Goal: Information Seeking & Learning: Learn about a topic

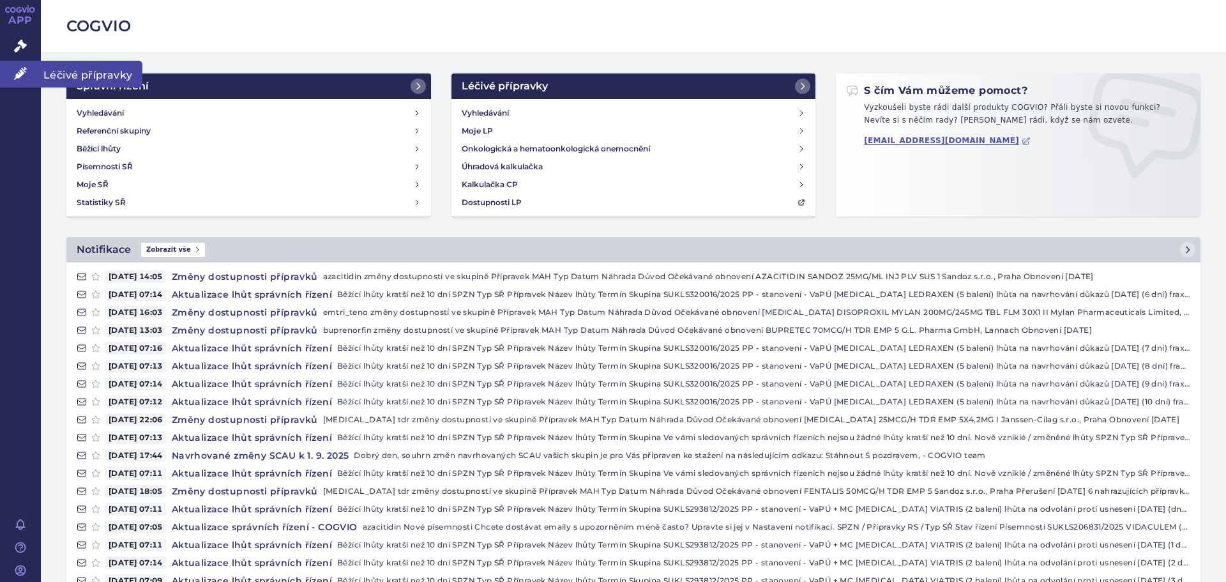
click at [19, 72] on icon at bounding box center [20, 73] width 13 height 13
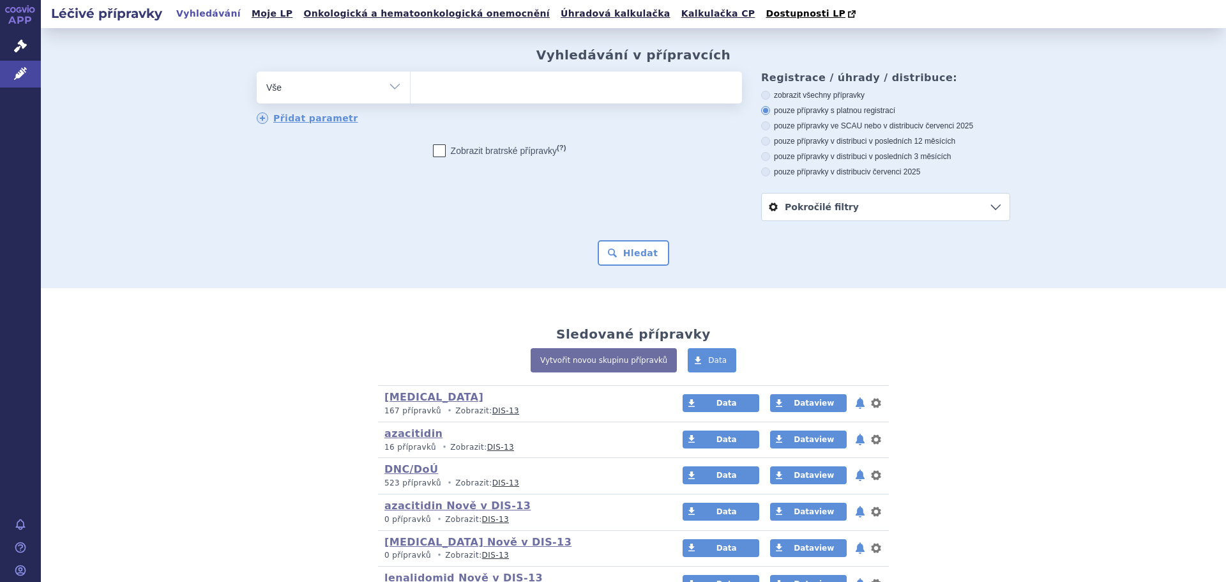
click at [386, 86] on select "Vše Přípravek/SUKL kód MAH VPOIS ATC/Aktivní látka Léková forma Síla" at bounding box center [333, 86] width 153 height 29
select select "filter-atc-group"
click at [257, 72] on select "Vše Přípravek/SUKL kód MAH VPOIS ATC/Aktivní látka Léková forma Síla" at bounding box center [333, 86] width 153 height 29
click at [440, 89] on ul at bounding box center [575, 85] width 331 height 27
click at [410, 89] on select at bounding box center [410, 87] width 1 height 32
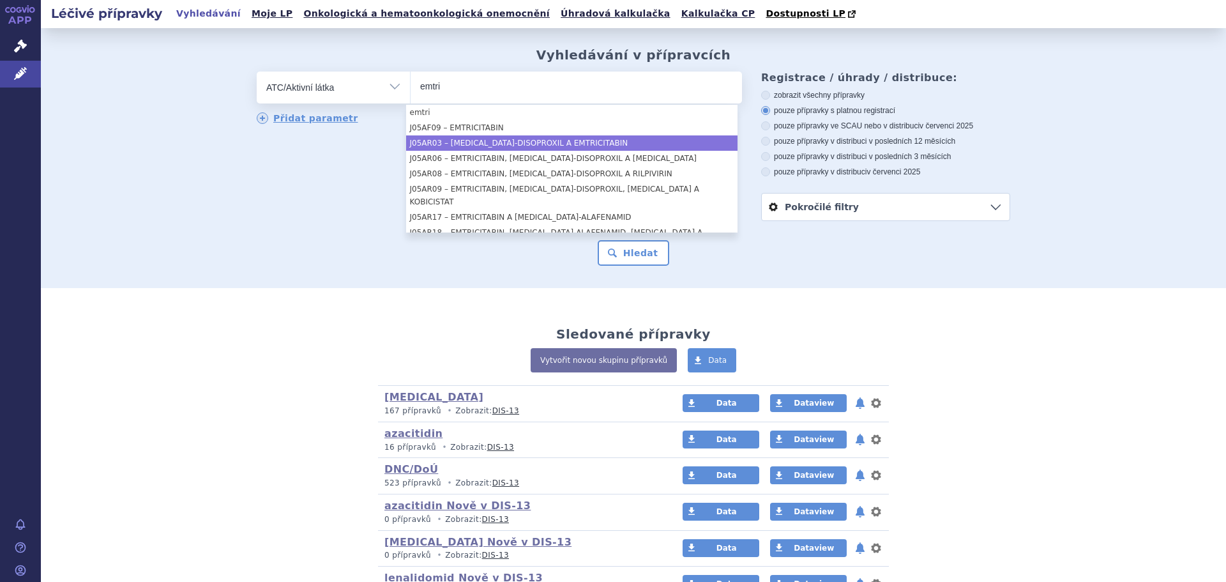
type input "emtri"
select select "J05AR03"
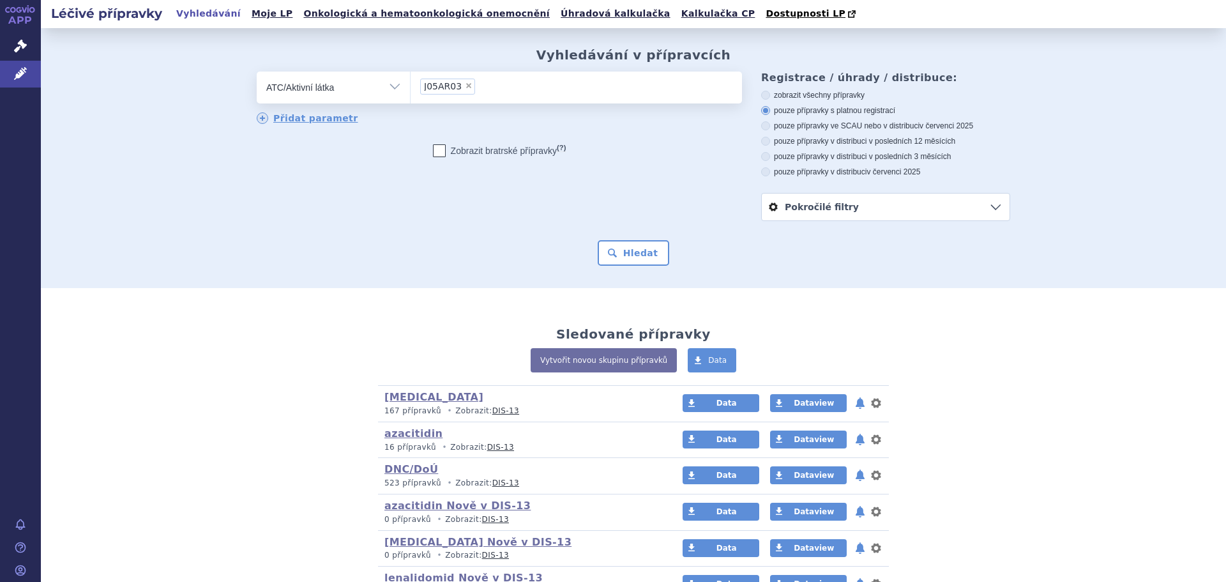
click at [995, 212] on link "Pokročilé filtry" at bounding box center [886, 206] width 248 height 27
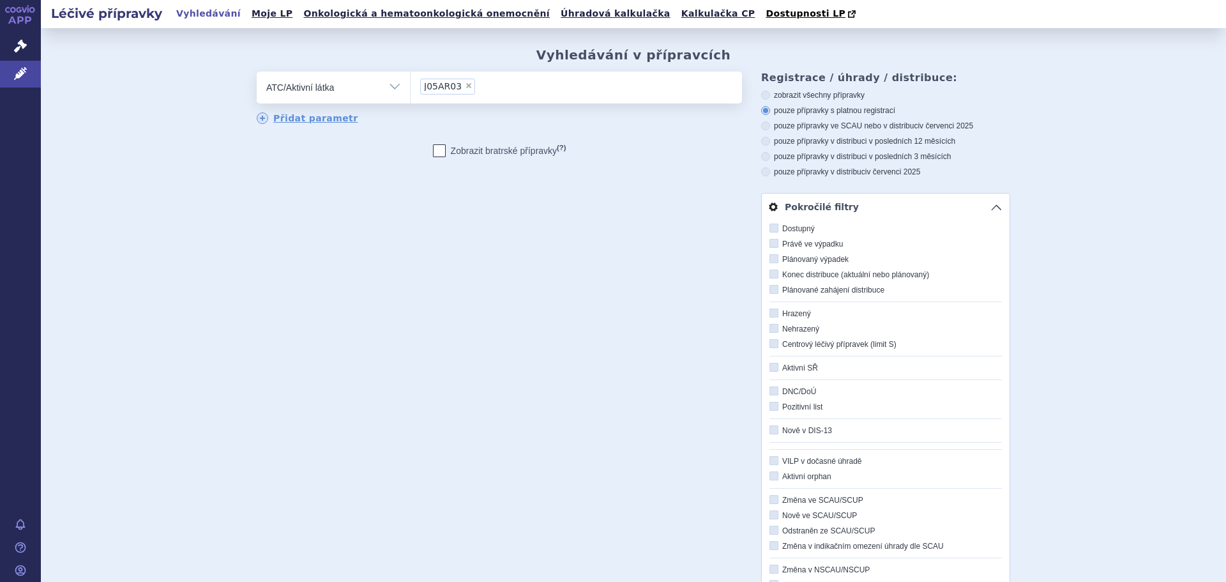
click at [801, 245] on label "Právě ve výpadku" at bounding box center [885, 244] width 232 height 10
click at [779, 245] on input "Právě ve výpadku" at bounding box center [775, 244] width 8 height 8
checkbox input "true"
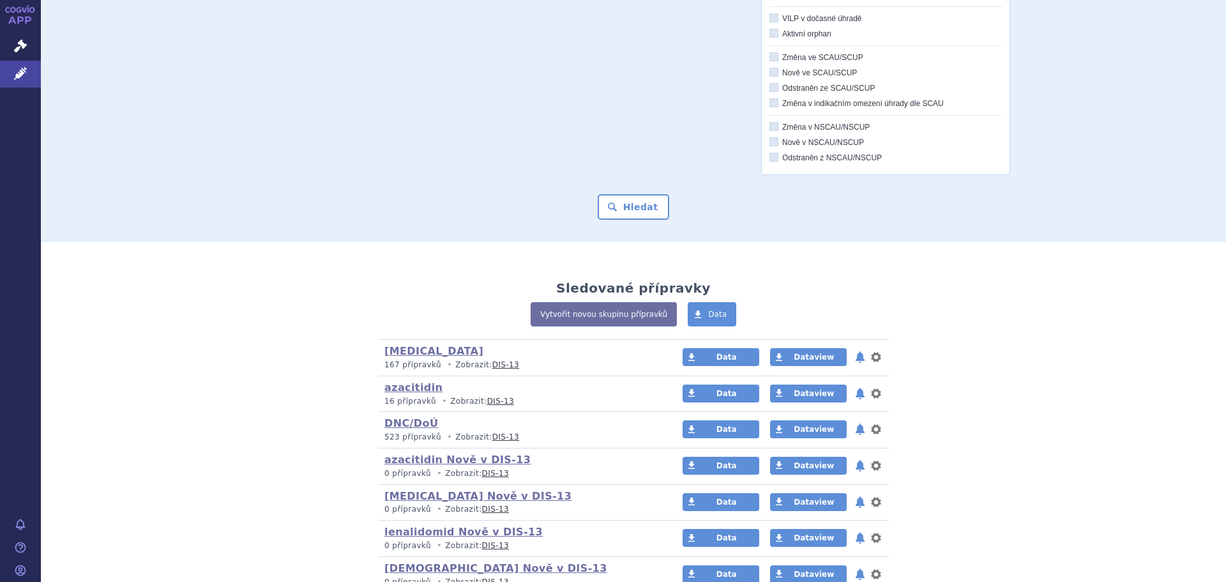
scroll to position [447, 0]
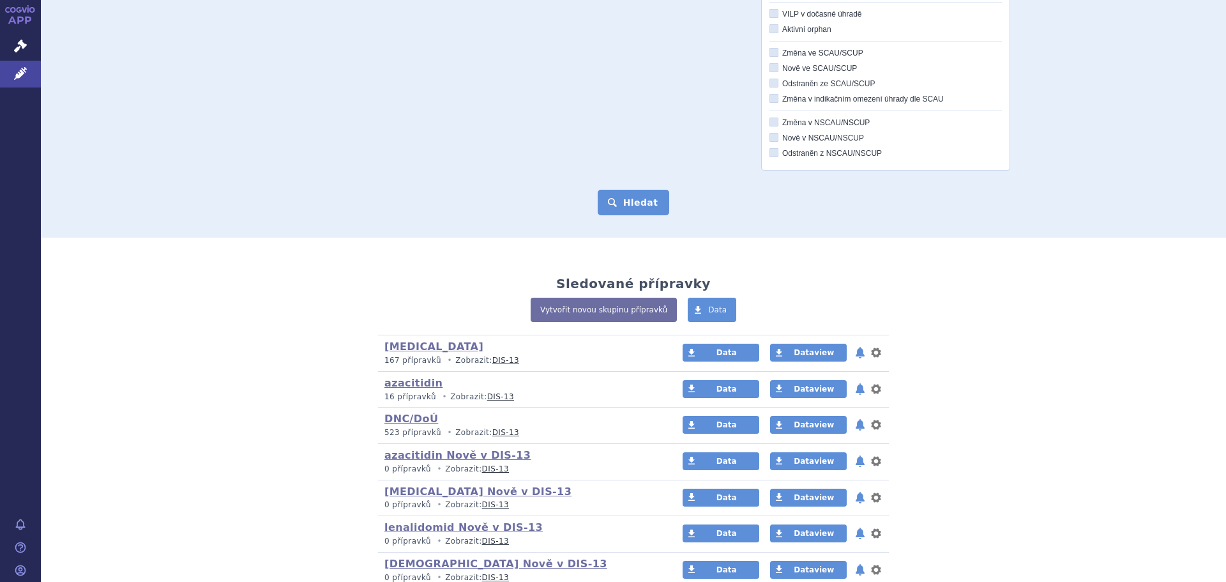
click at [644, 199] on button "Hledat" at bounding box center [634, 203] width 72 height 26
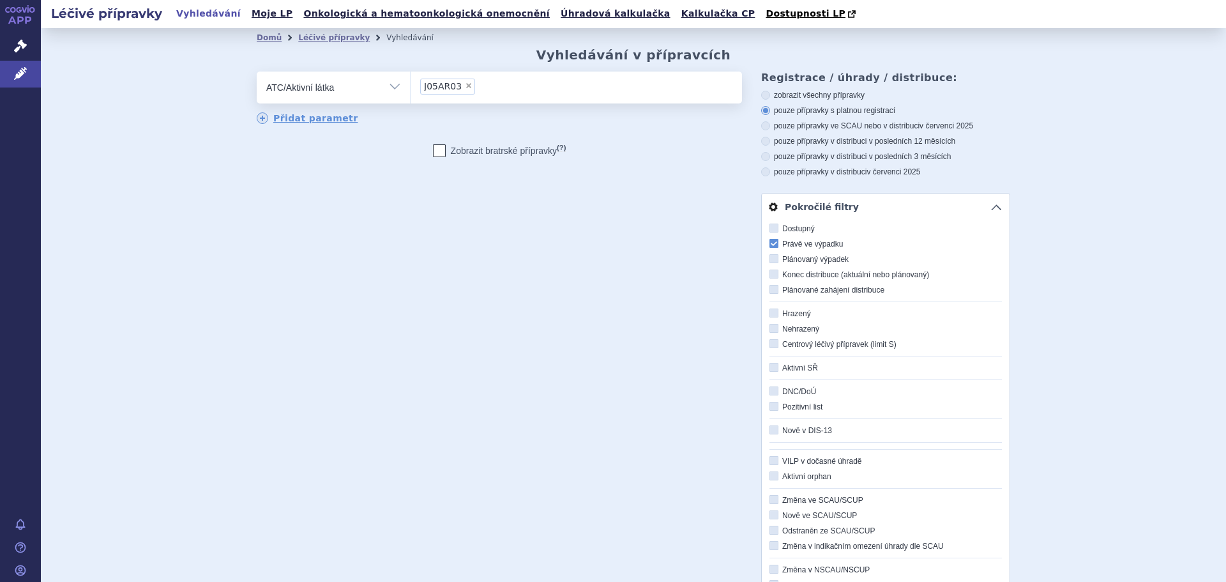
scroll to position [270, 0]
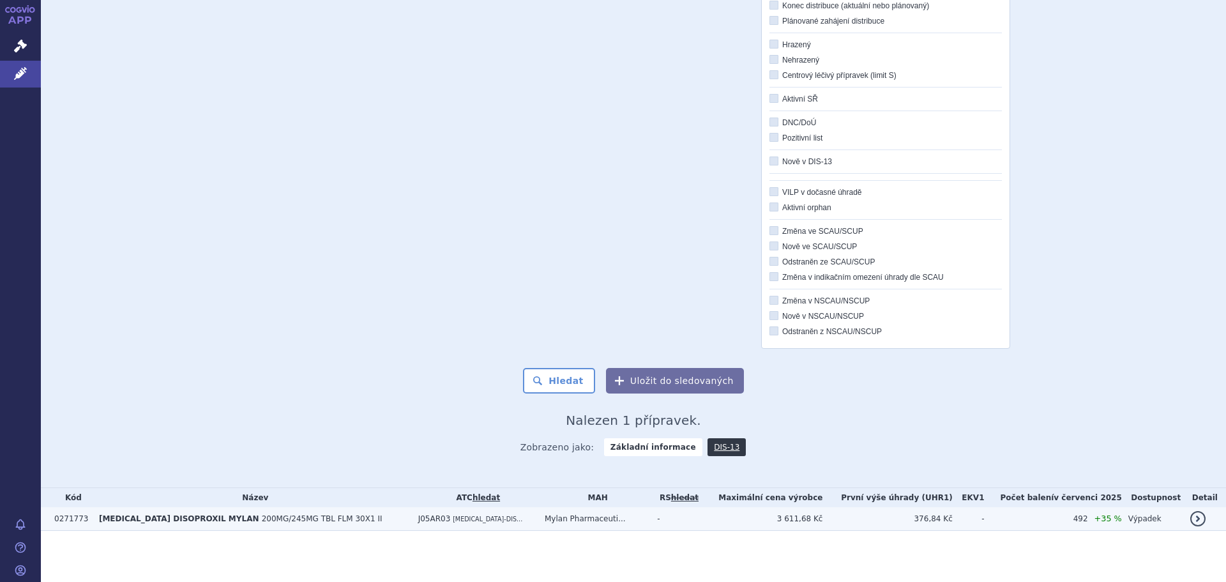
click at [317, 515] on span "200MG/245MG TBL FLM 30X1 II" at bounding box center [322, 518] width 121 height 9
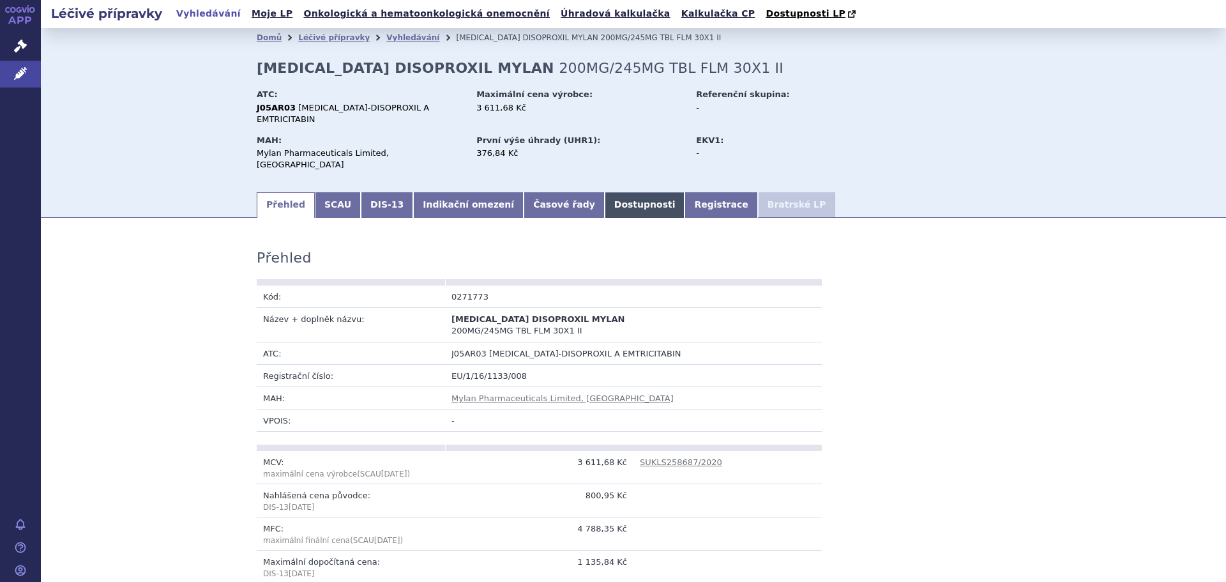
click at [605, 192] on link "Dostupnosti" at bounding box center [645, 205] width 80 height 26
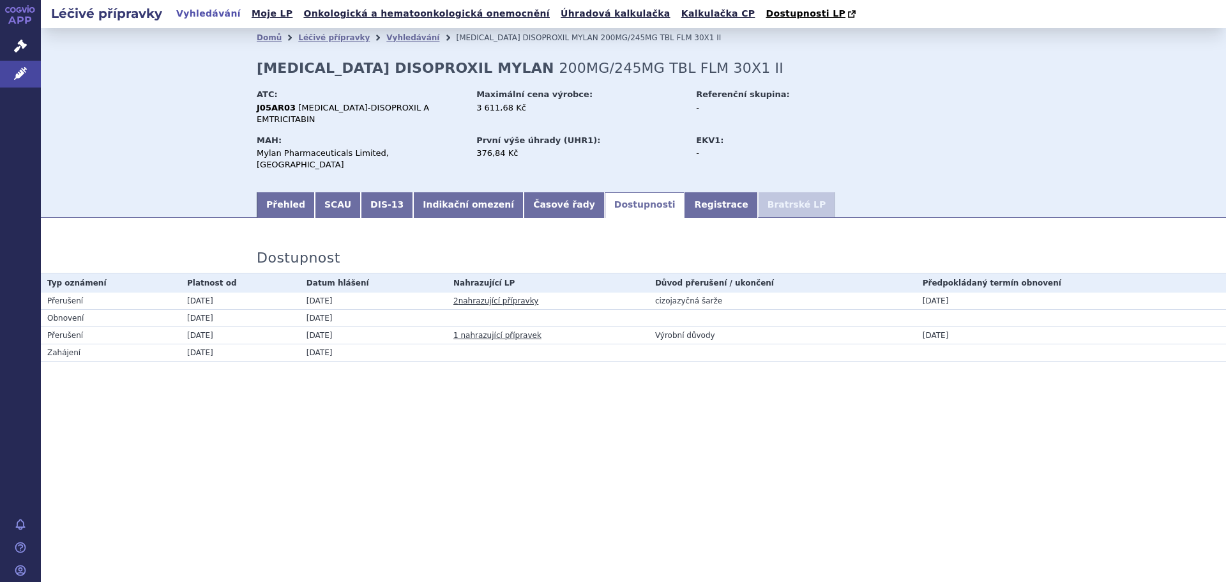
click at [478, 296] on link "2 nahrazující přípravky" at bounding box center [495, 300] width 85 height 9
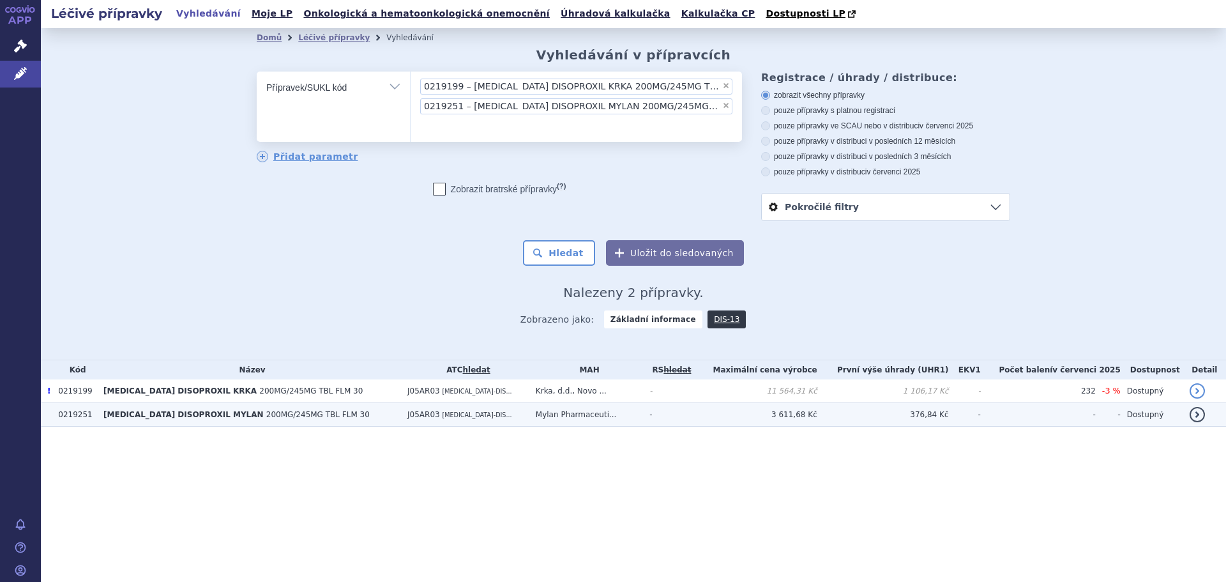
click at [287, 418] on span "200MG/245MG TBL FLM 30" at bounding box center [317, 414] width 103 height 9
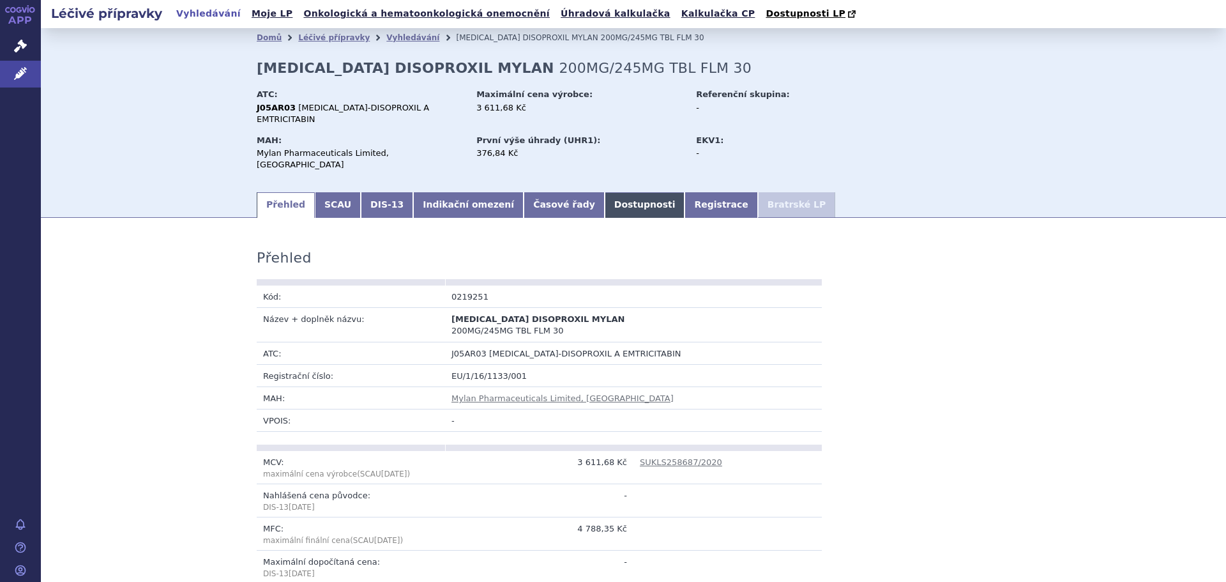
click at [605, 192] on link "Dostupnosti" at bounding box center [645, 205] width 80 height 26
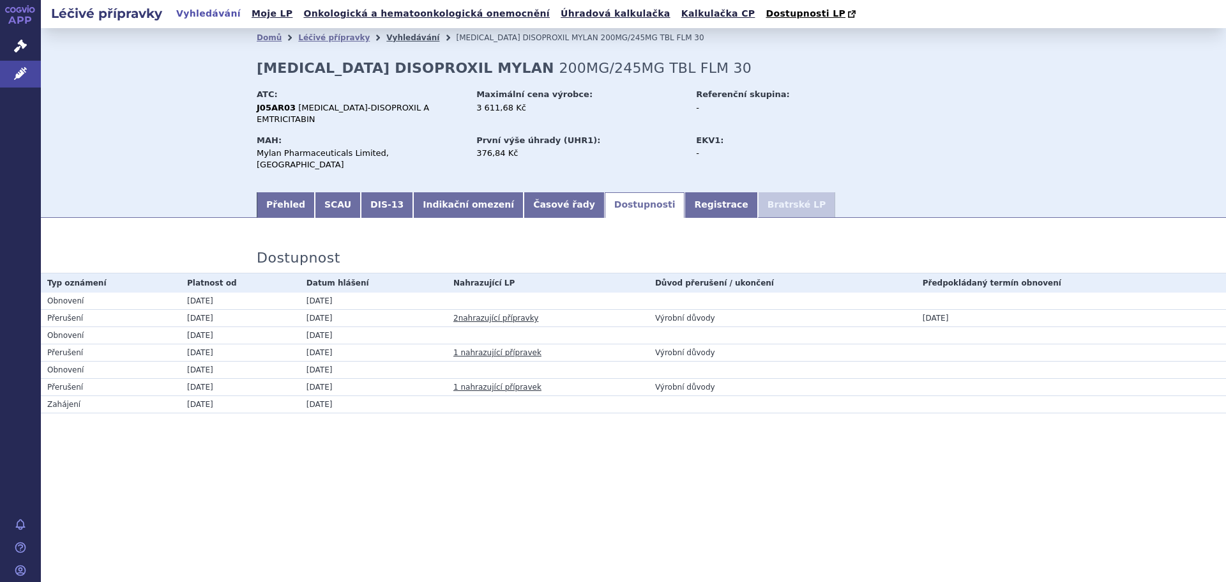
click at [386, 40] on link "Vyhledávání" at bounding box center [412, 37] width 53 height 9
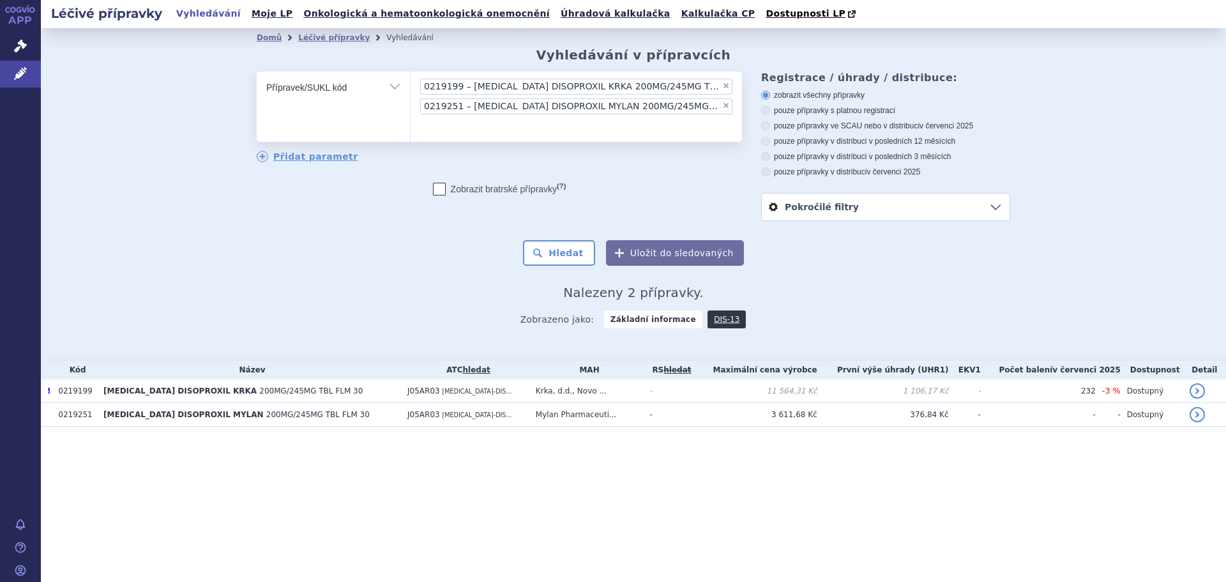
click at [724, 83] on span "×" at bounding box center [726, 86] width 8 height 8
click at [410, 83] on select "0219199 – EMTRICITABINE/TENOFOVIR DISOPROXIL KRKA 200MG/245MG TBL FLM 30 021925…" at bounding box center [410, 87] width 1 height 32
select select "16ebb38e-2a51-4b81-9977-59467083f6c4"
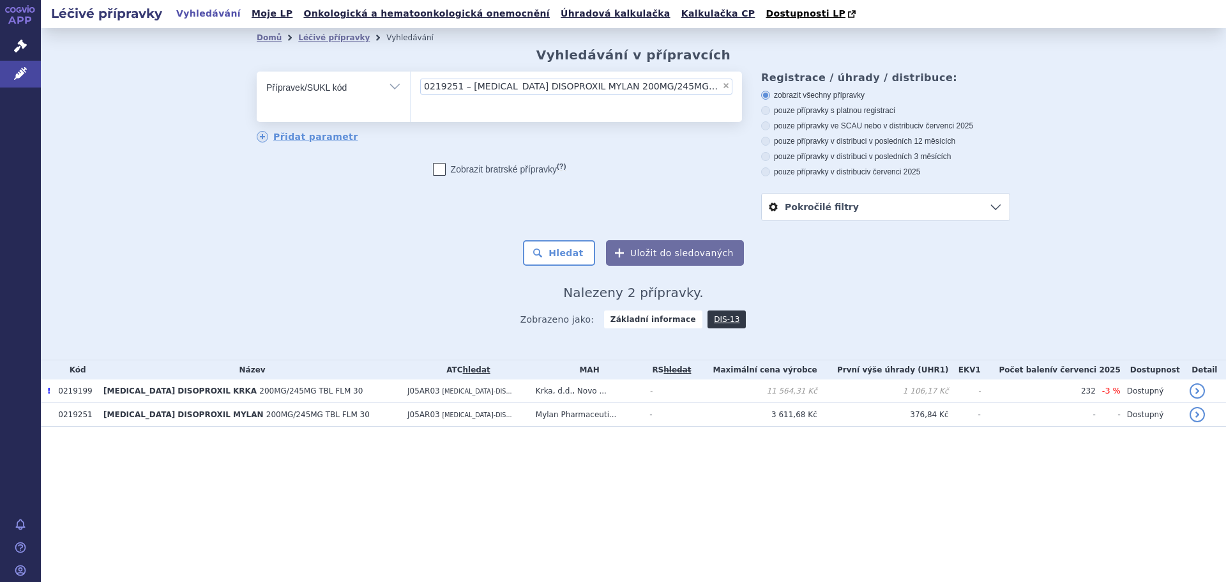
click at [725, 86] on span "×" at bounding box center [726, 86] width 8 height 8
click at [410, 86] on select "0219251 – EMTRICITABINE/TENOFOVIR DISOPROXIL MYLAN 200MG/245MG TBL FLM 30" at bounding box center [410, 87] width 1 height 32
select select
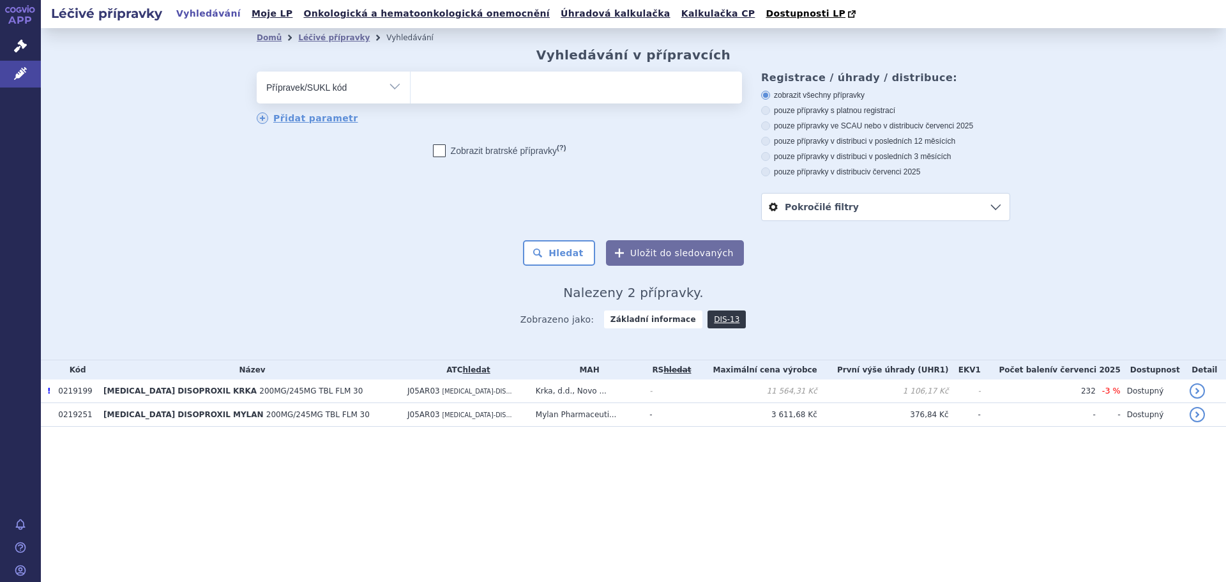
click at [710, 93] on ul at bounding box center [575, 85] width 331 height 27
click at [410, 93] on select at bounding box center [410, 87] width 1 height 32
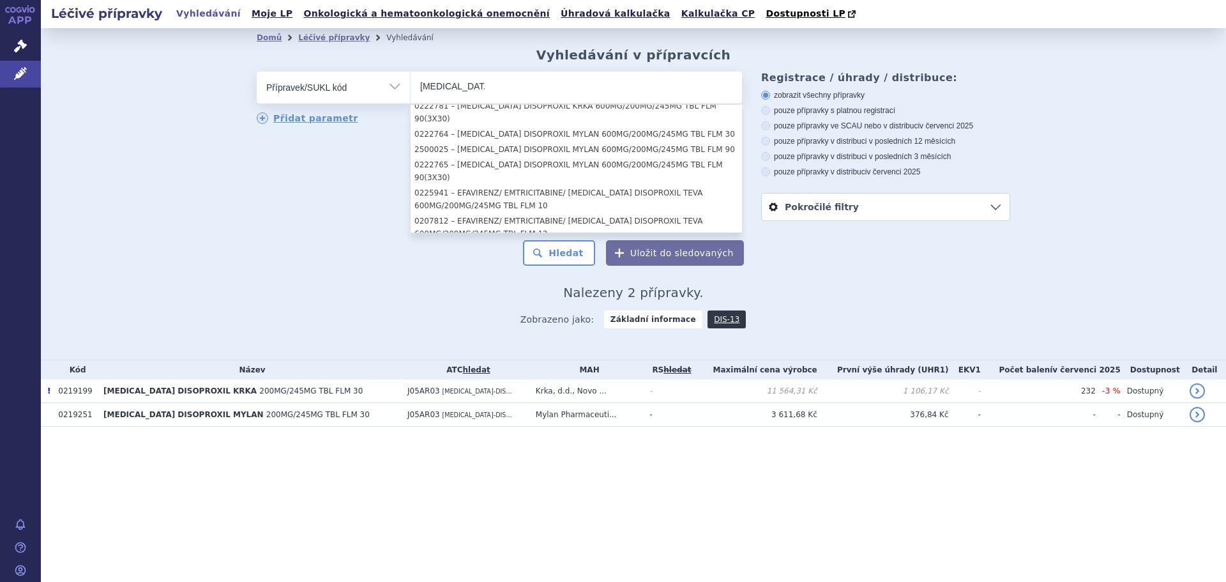
scroll to position [181, 0]
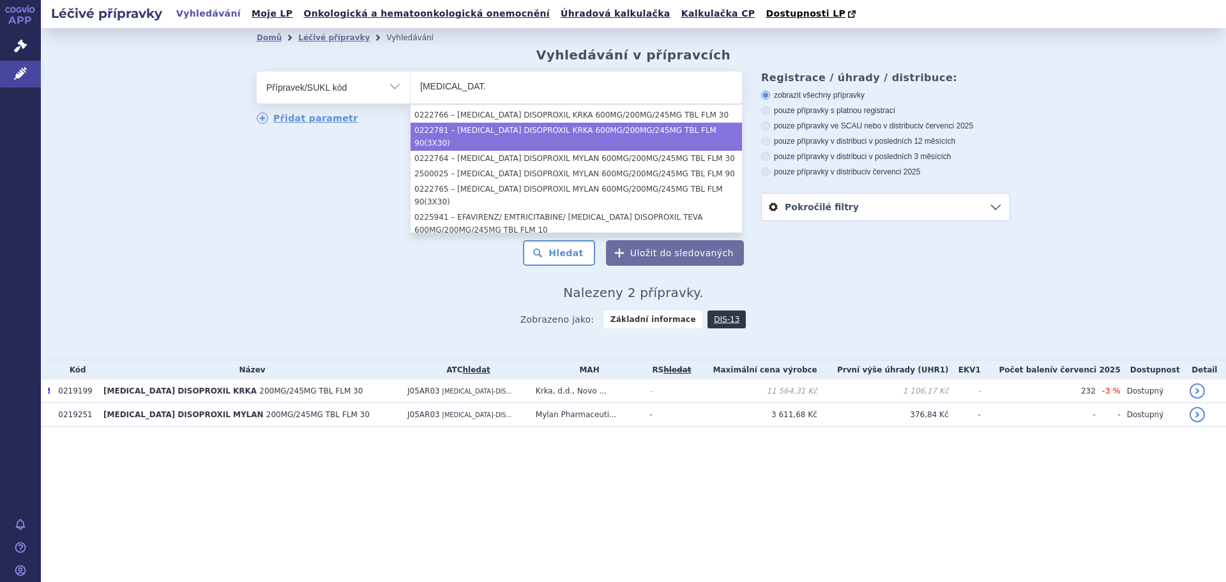
type input "tenofovir"
click at [398, 84] on select "Vše Přípravek/SUKL kód MAH VPOIS ATC/Aktivní látka Léková forma Síla" at bounding box center [333, 86] width 153 height 29
select select "2e17d971-3917-4a57-aecb-5d92a8c6a3e4"
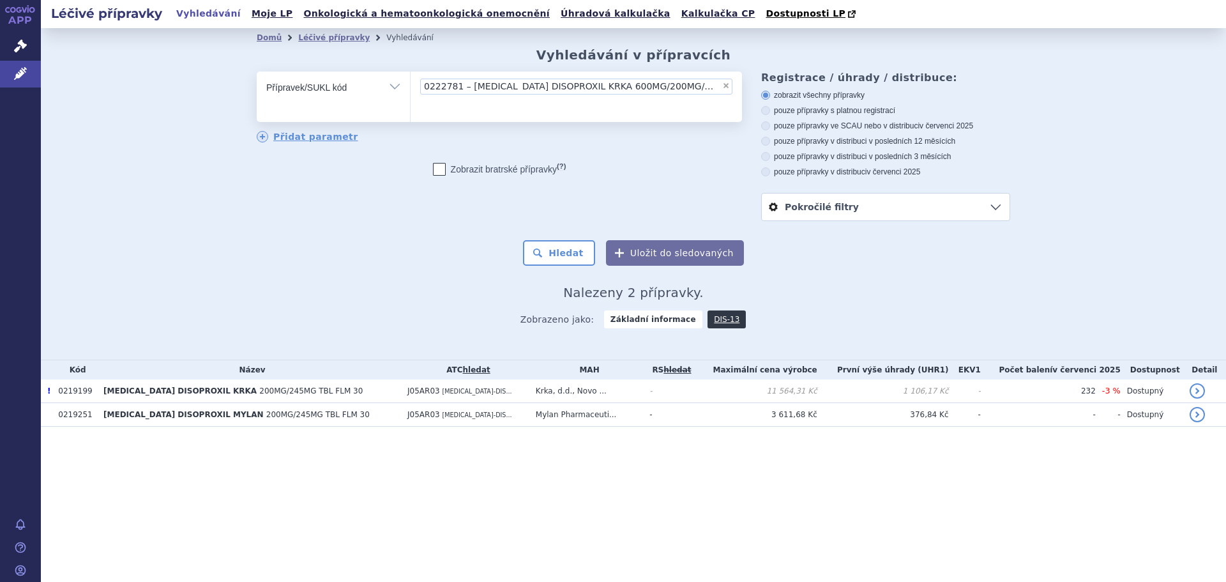
click at [393, 87] on select "Vše Přípravek/SUKL kód MAH VPOIS ATC/Aktivní látka Léková forma Síla" at bounding box center [333, 86] width 153 height 29
select select "filter-atc-group"
click at [257, 72] on select "Vše Přípravek/SUKL kód MAH VPOIS ATC/Aktivní látka Léková forma Síla" at bounding box center [333, 86] width 153 height 29
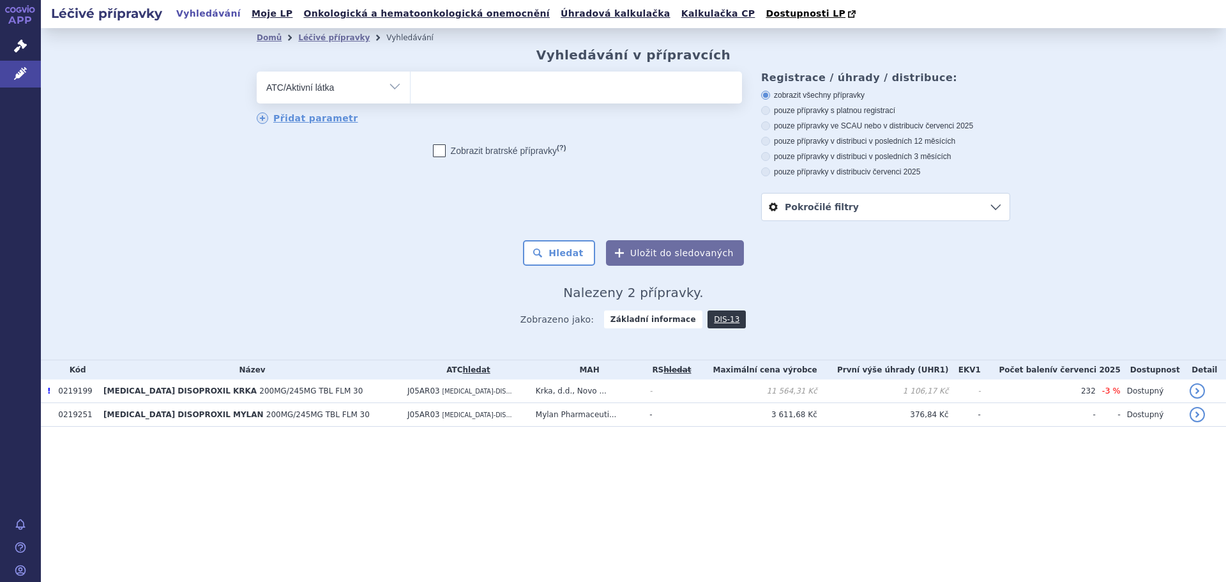
click at [458, 87] on ul at bounding box center [575, 85] width 331 height 27
click at [410, 87] on select at bounding box center [410, 87] width 1 height 32
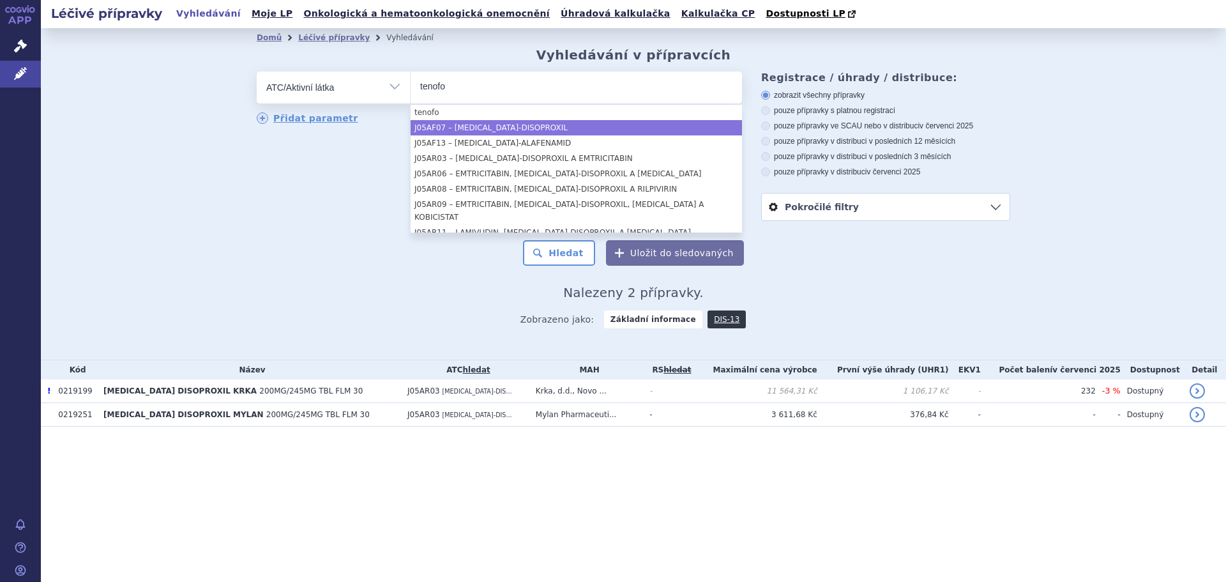
type input "tenofo"
select select "J05AF07"
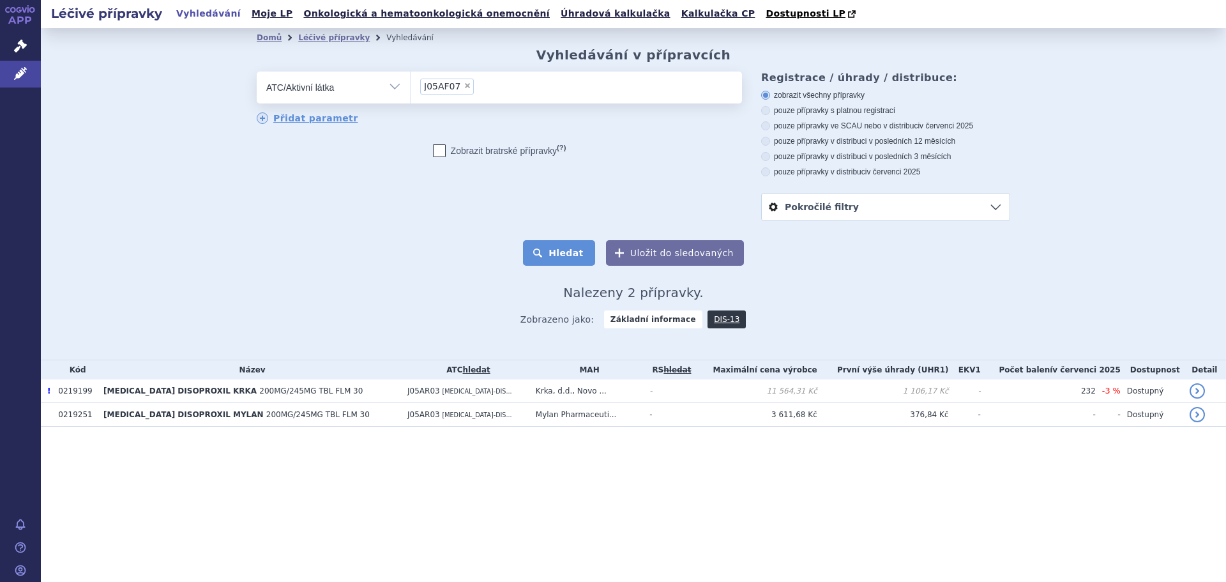
click at [565, 255] on button "Hledat" at bounding box center [559, 253] width 72 height 26
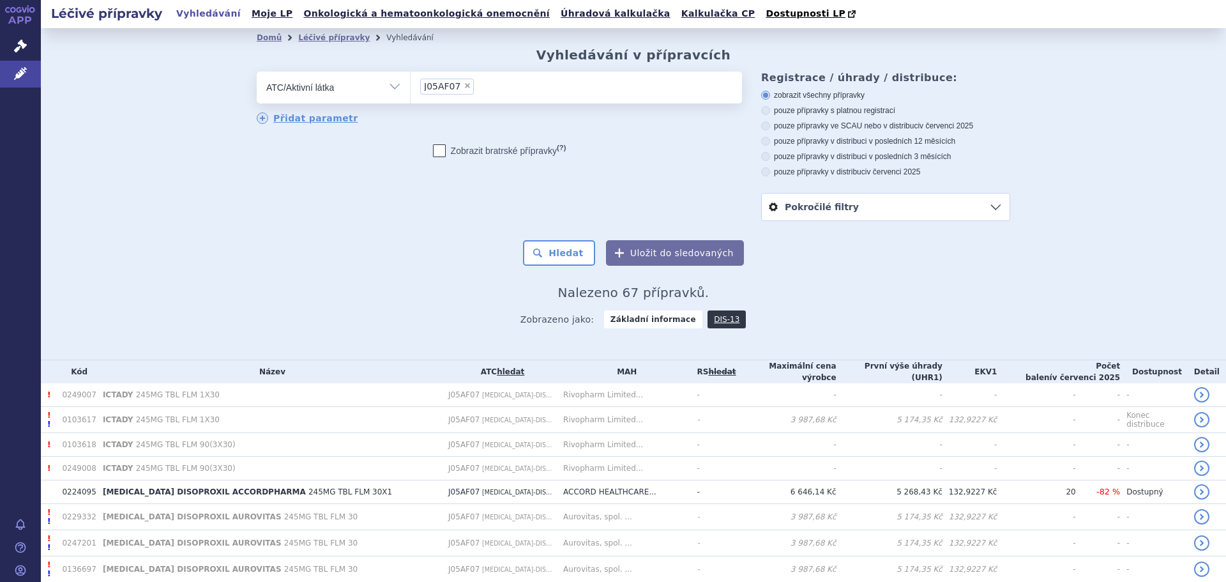
click at [991, 212] on link "Pokročilé filtry" at bounding box center [886, 206] width 248 height 27
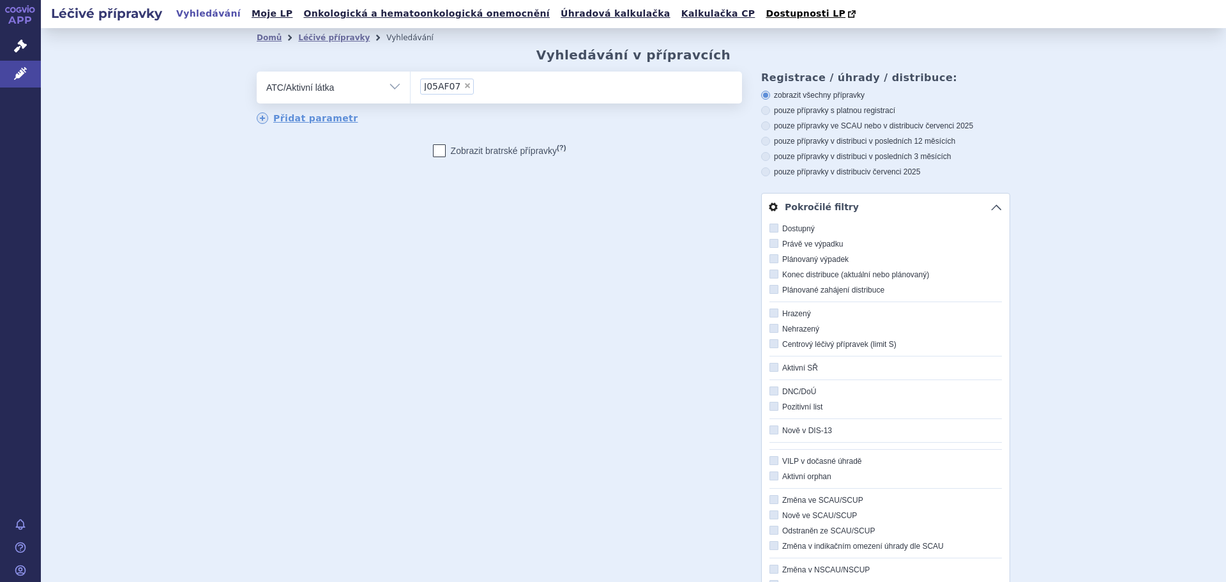
click at [771, 245] on icon at bounding box center [773, 243] width 9 height 9
click at [771, 245] on input "Právě ve výpadku" at bounding box center [775, 244] width 8 height 8
checkbox input "true"
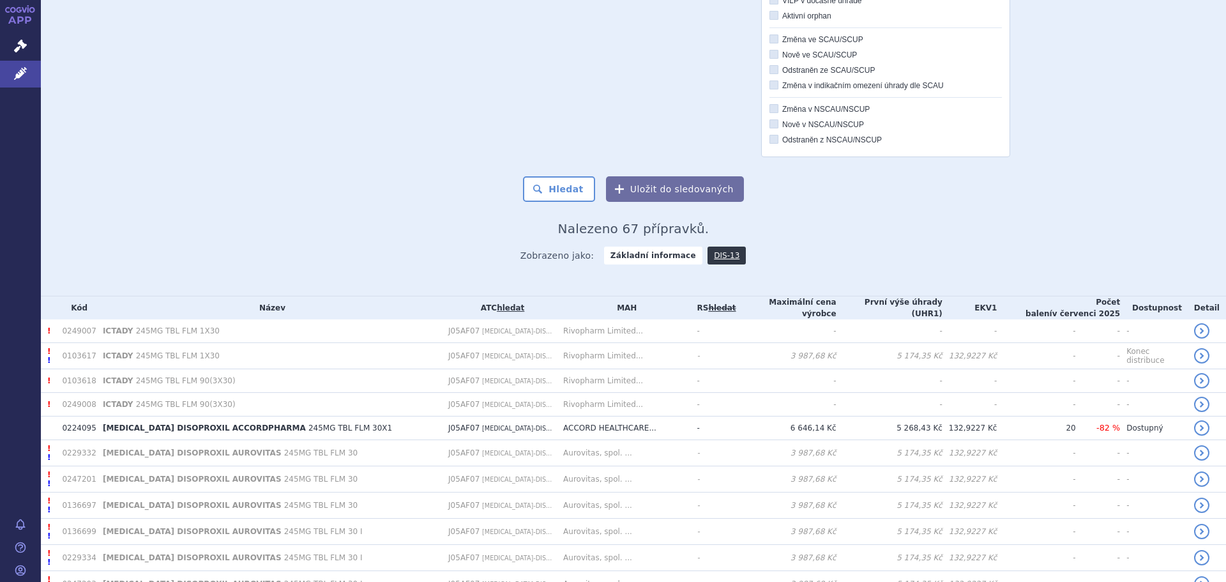
scroll to position [463, 0]
click at [571, 186] on button "Hledat" at bounding box center [559, 187] width 72 height 26
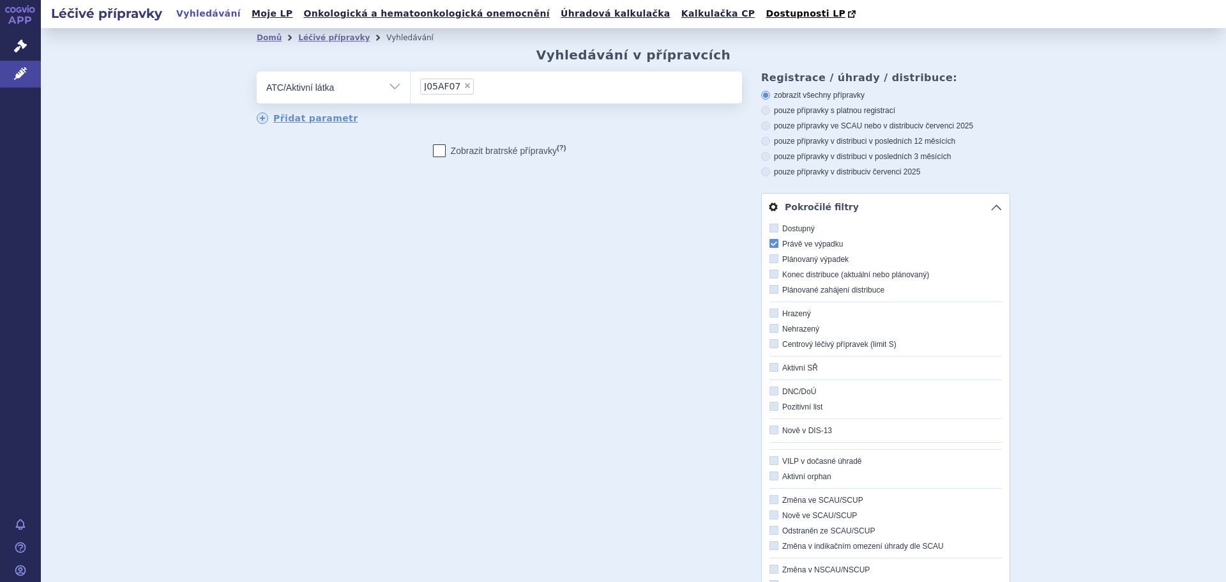
scroll to position [294, 0]
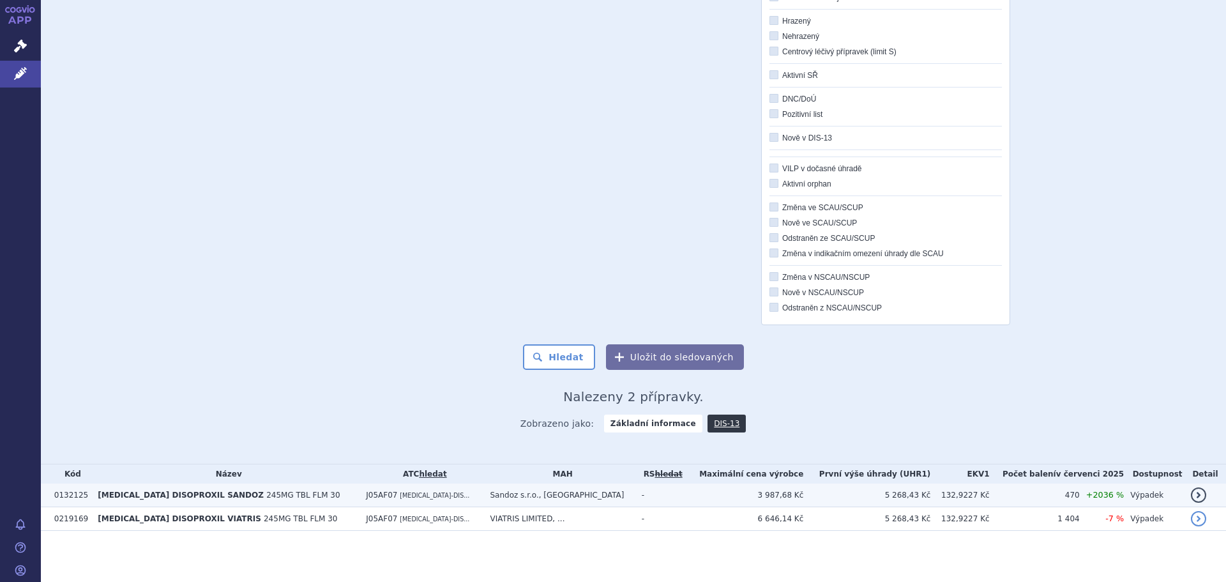
click at [366, 493] on span "J05AF07" at bounding box center [381, 494] width 31 height 9
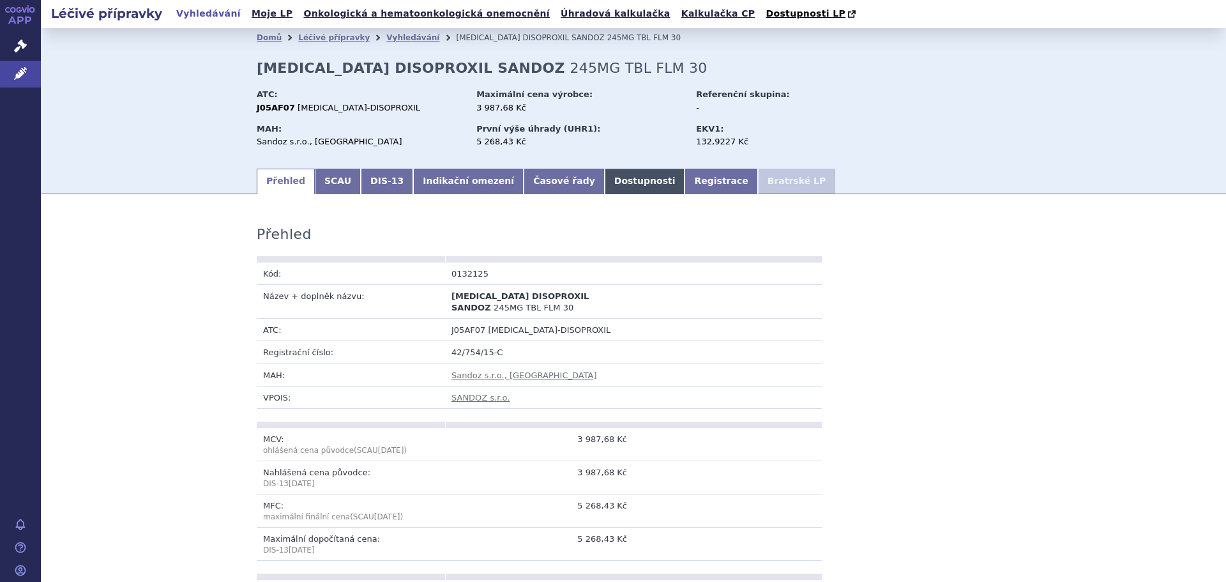
click at [605, 183] on link "Dostupnosti" at bounding box center [645, 182] width 80 height 26
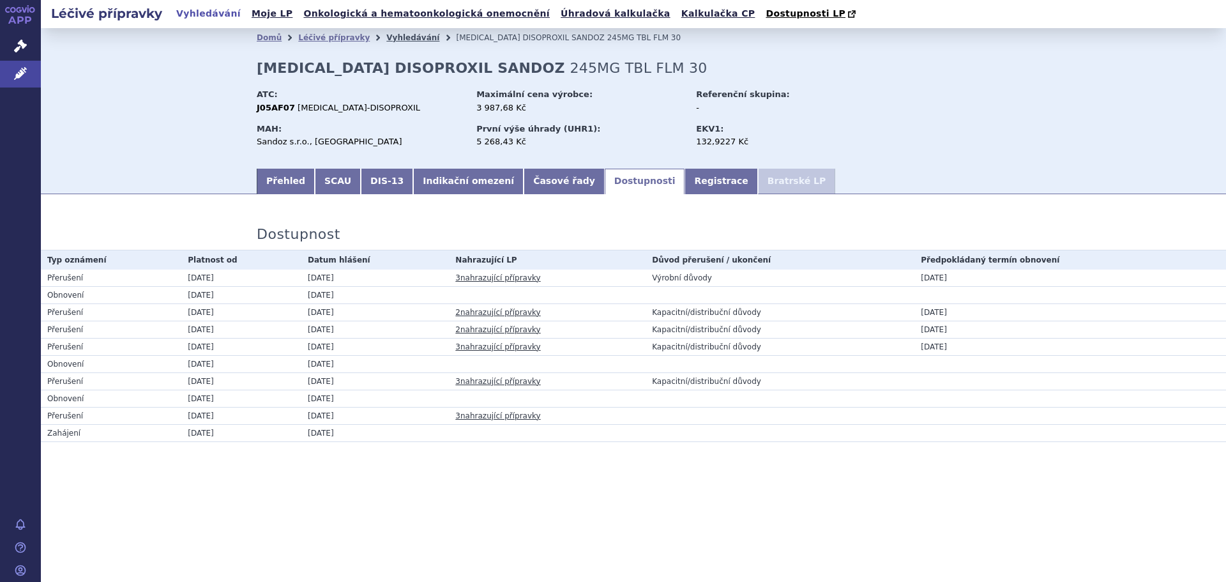
click at [386, 37] on link "Vyhledávání" at bounding box center [412, 37] width 53 height 9
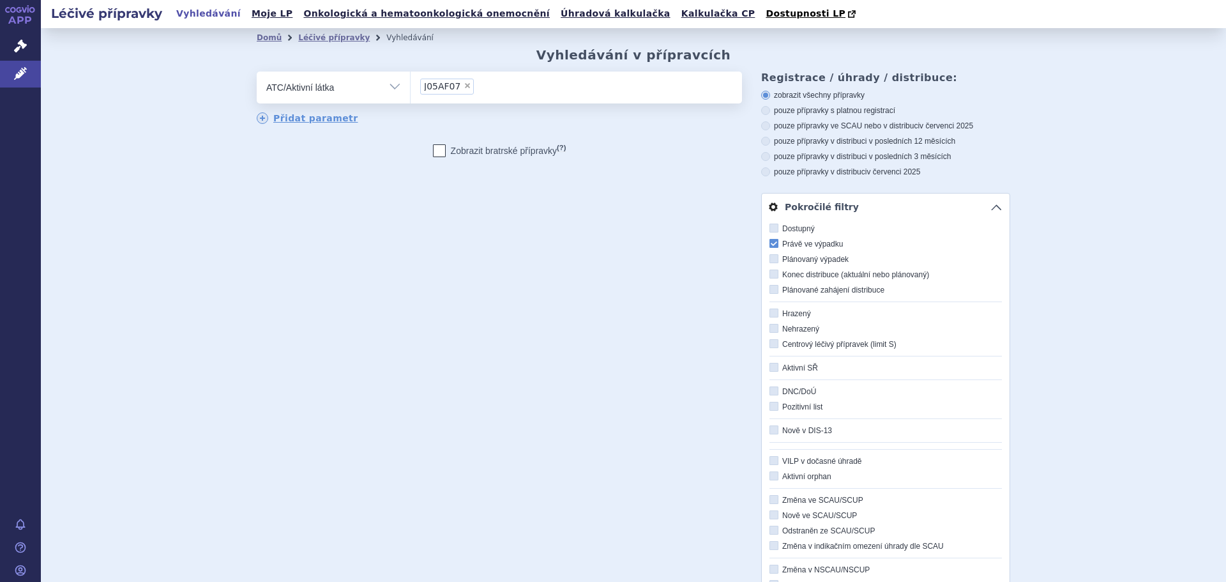
click at [463, 87] on span "×" at bounding box center [467, 86] width 8 height 8
click at [410, 87] on select "J05AF07" at bounding box center [410, 87] width 1 height 32
select select
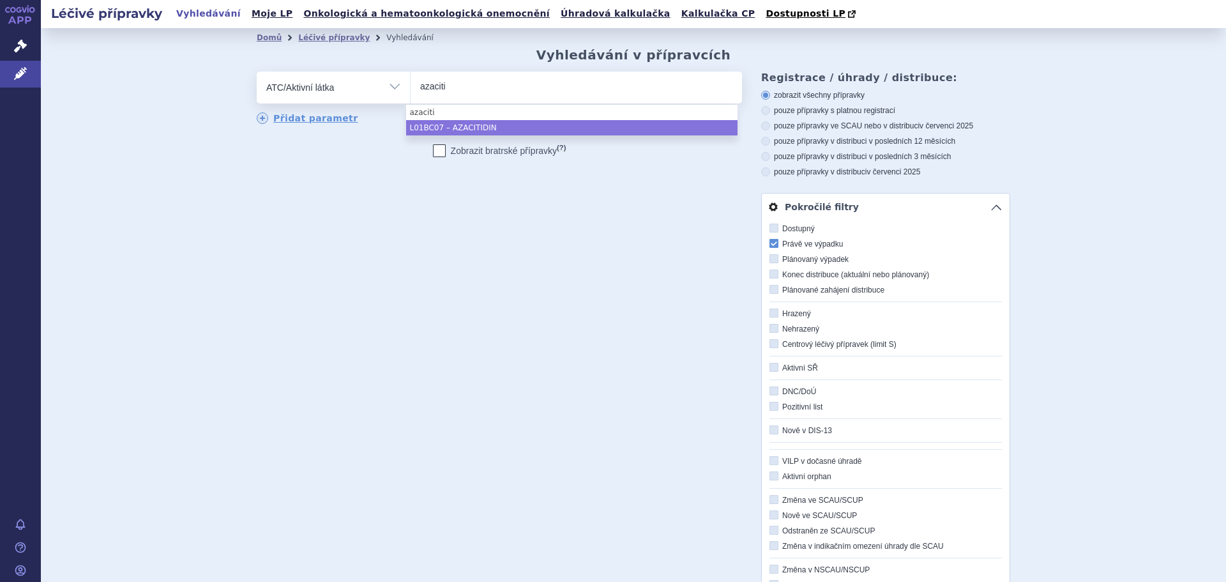
type input "azaciti"
select select "L01BC07"
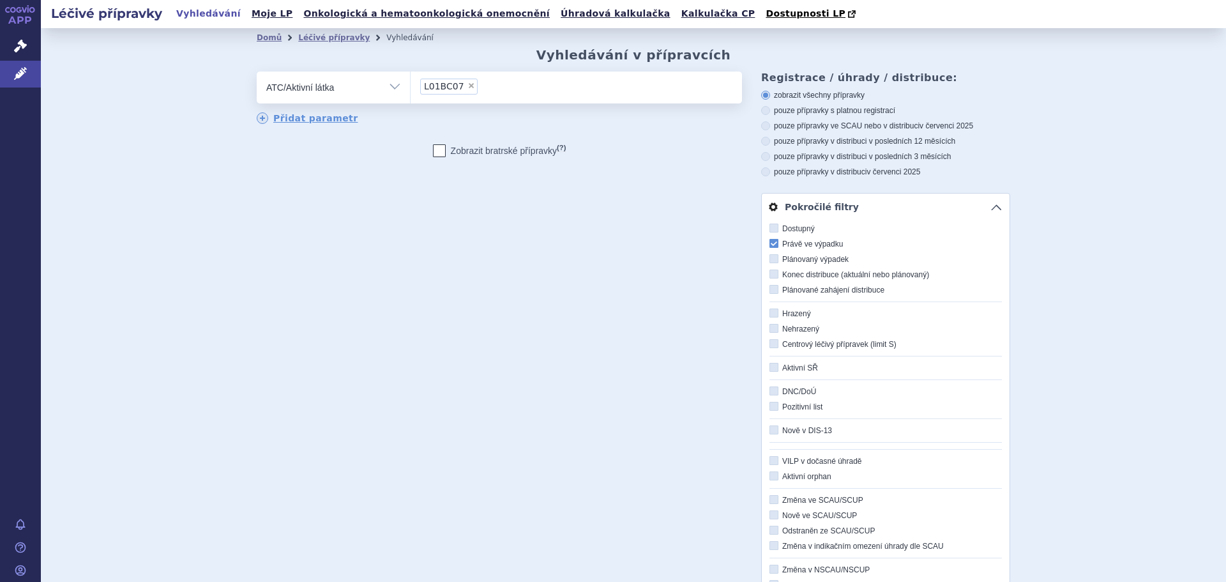
click at [769, 244] on icon at bounding box center [773, 243] width 9 height 9
click at [771, 244] on input "Právě ve výpadku" at bounding box center [775, 244] width 8 height 8
checkbox input "false"
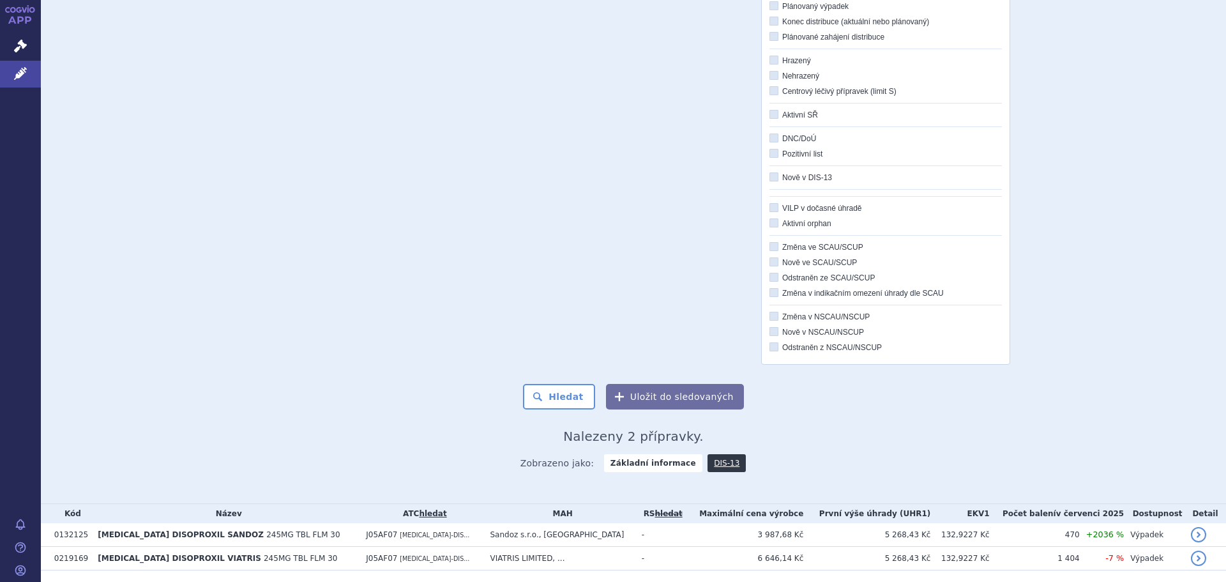
scroll to position [294, 0]
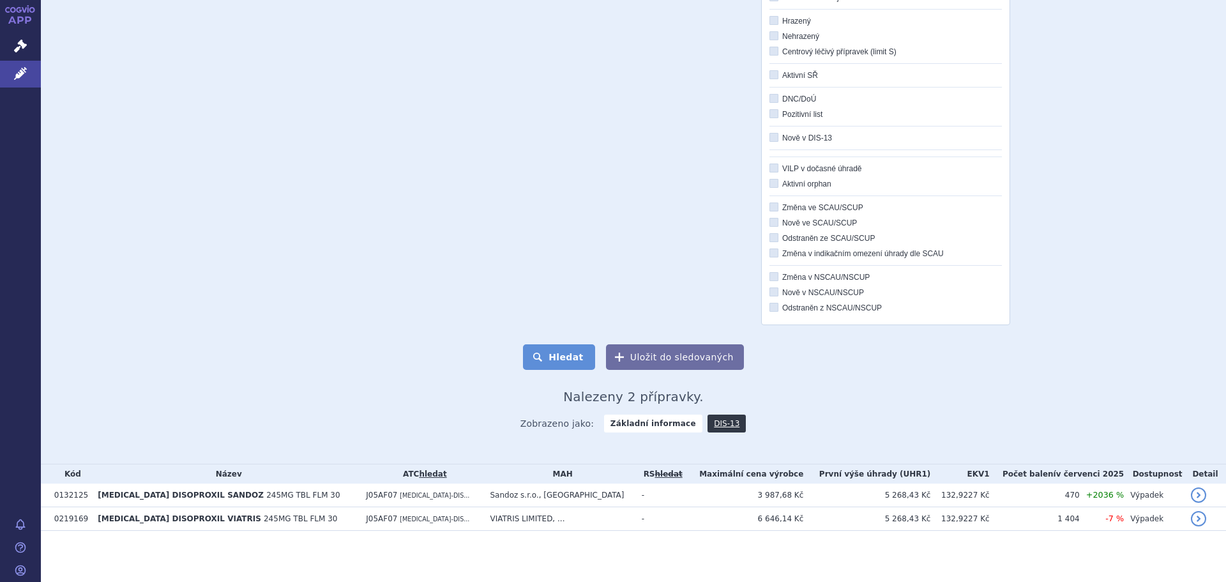
click at [576, 359] on button "Hledat" at bounding box center [559, 357] width 72 height 26
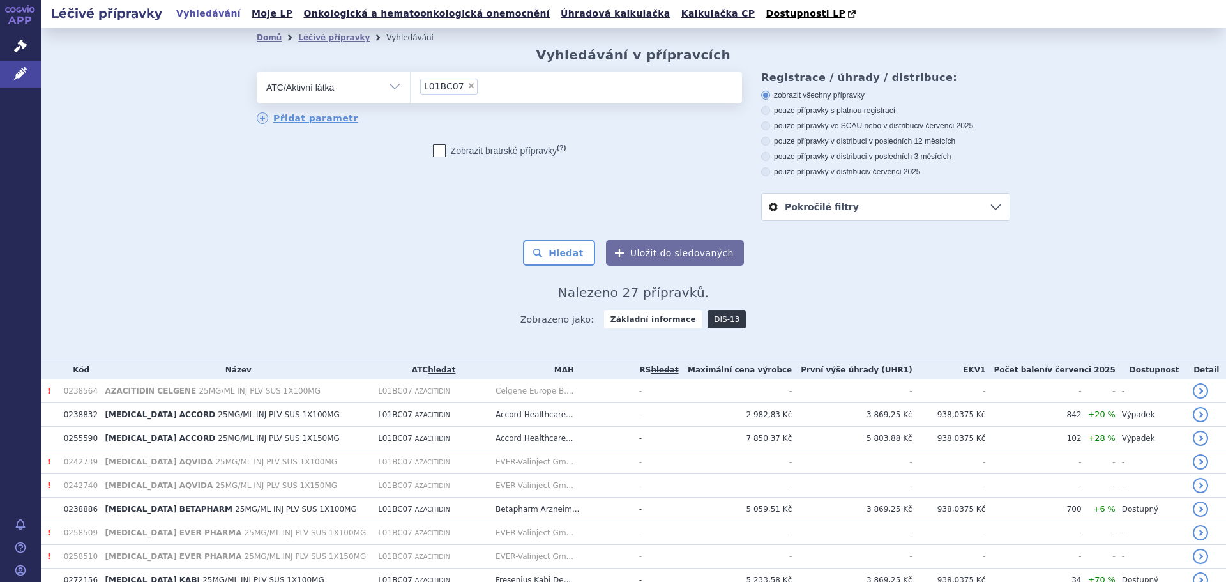
click at [761, 112] on icon at bounding box center [765, 110] width 9 height 9
click at [762, 112] on input "pouze přípravky s platnou registrací" at bounding box center [766, 112] width 8 height 8
radio input "true"
click at [553, 255] on button "Hledat" at bounding box center [559, 253] width 72 height 26
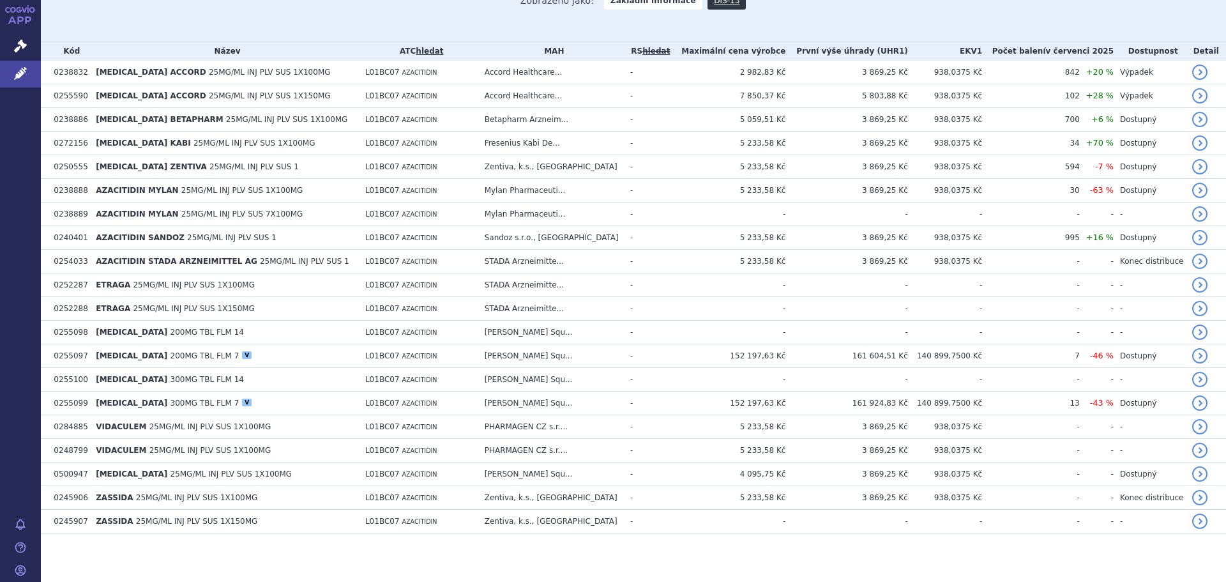
scroll to position [322, 0]
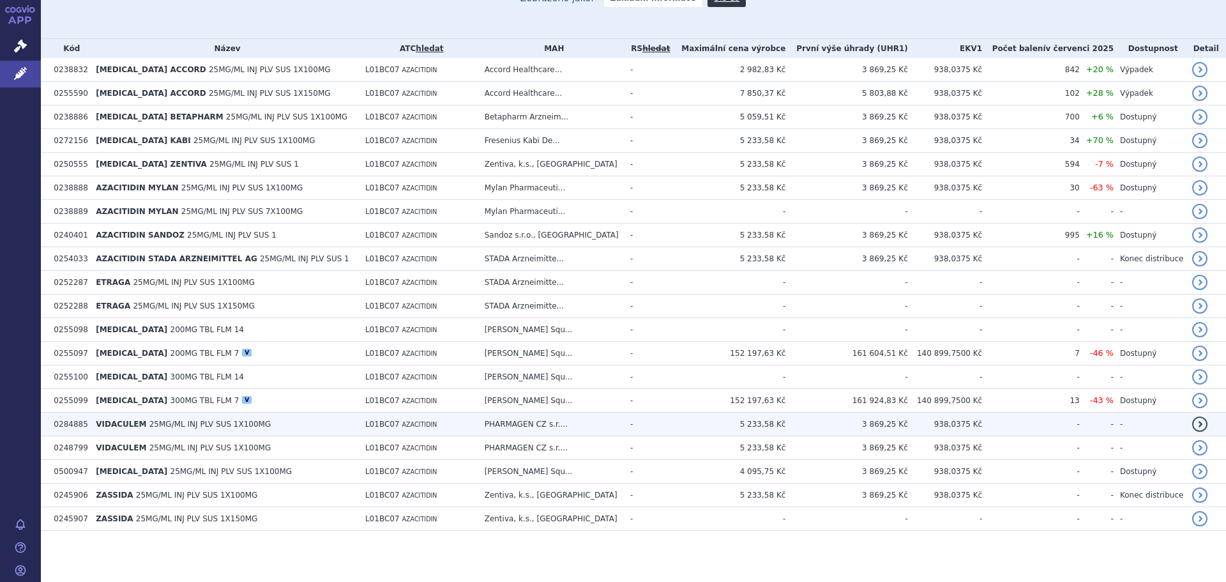
click at [182, 424] on span "25MG/ML INJ PLV SUS 1X100MG" at bounding box center [210, 423] width 122 height 9
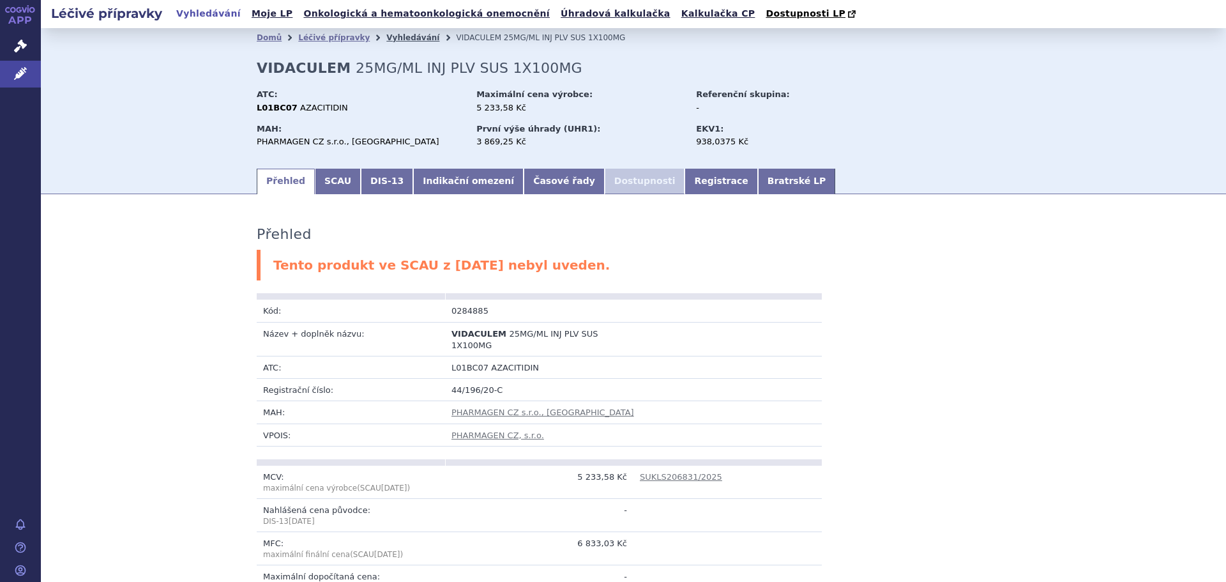
click at [402, 40] on link "Vyhledávání" at bounding box center [412, 37] width 53 height 9
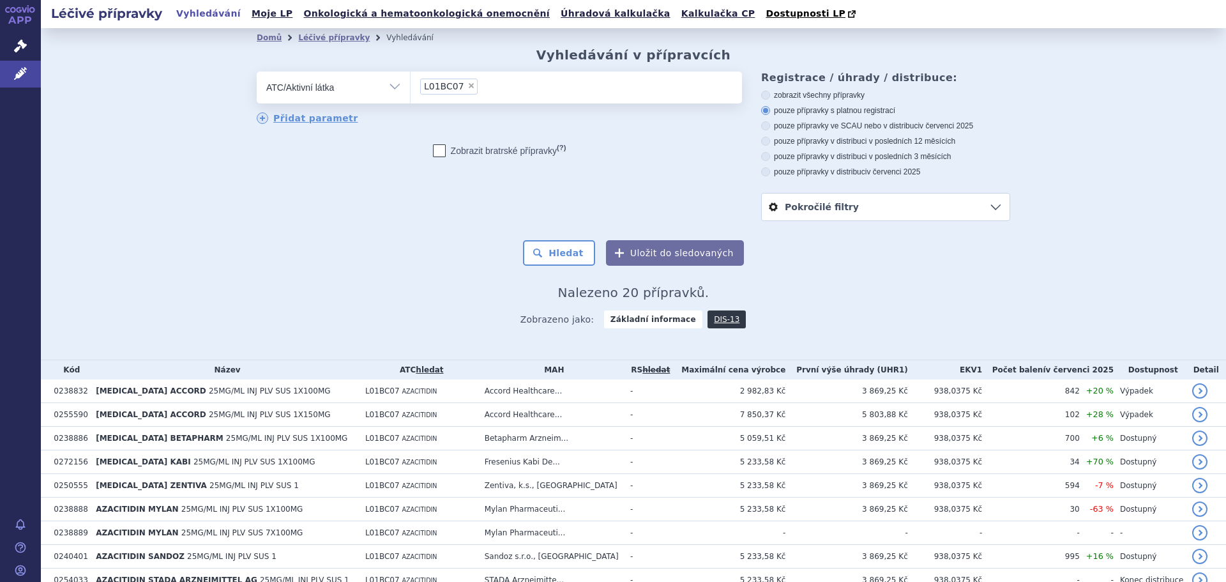
click at [467, 87] on span "×" at bounding box center [471, 86] width 8 height 8
click at [410, 87] on select "L01BC07" at bounding box center [410, 87] width 1 height 32
select select
click at [460, 87] on ul at bounding box center [575, 85] width 331 height 27
click at [410, 87] on select at bounding box center [410, 87] width 1 height 32
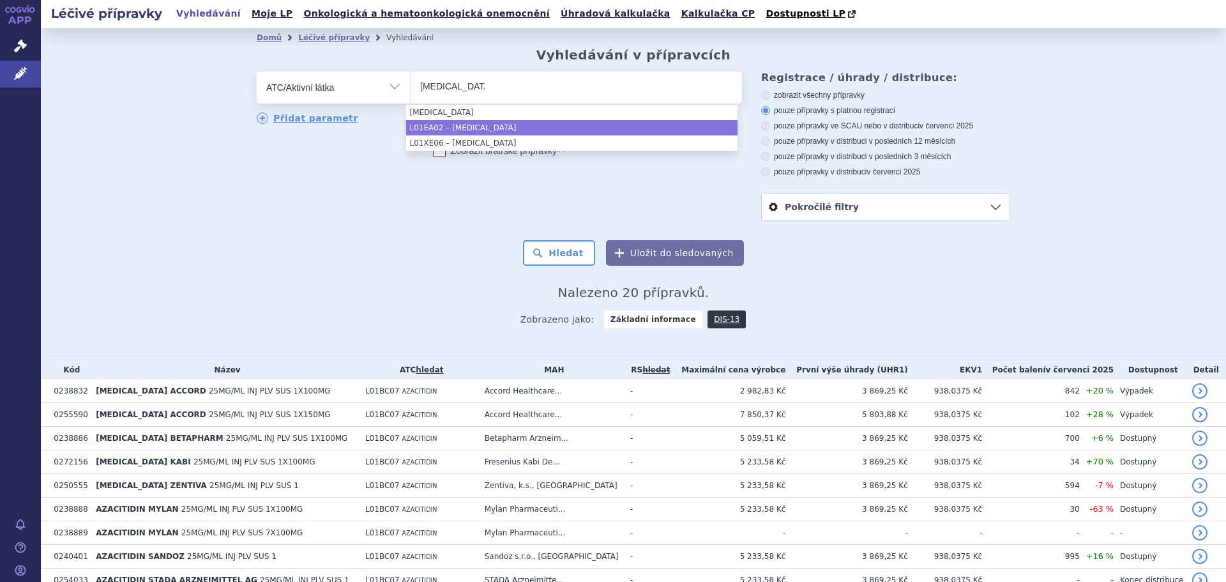
type input "[MEDICAL_DATA]"
select select "L01EA02"
type input "dasat"
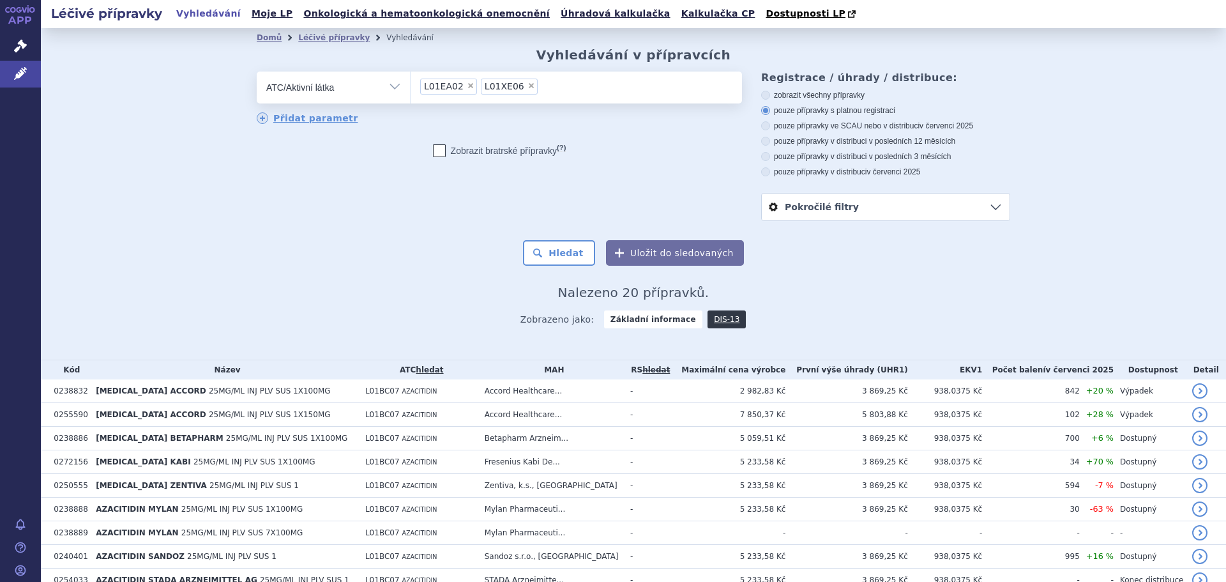
click at [990, 207] on link "Pokročilé filtry" at bounding box center [886, 206] width 248 height 27
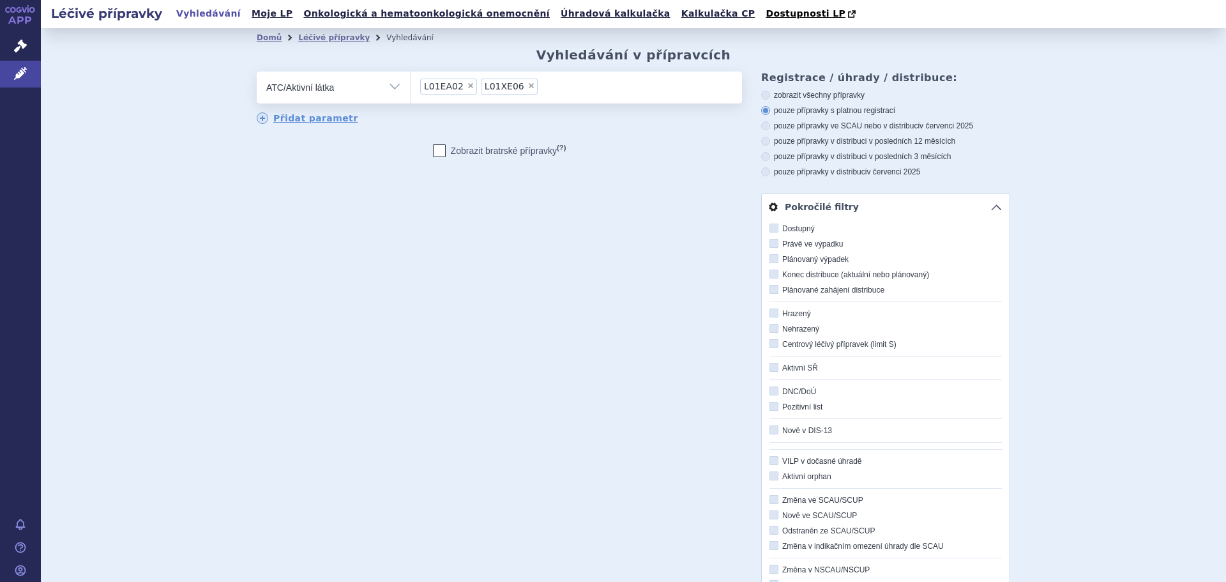
click at [769, 243] on icon at bounding box center [773, 243] width 9 height 9
click at [771, 243] on input "Právě ve výpadku" at bounding box center [775, 244] width 8 height 8
checkbox input "true"
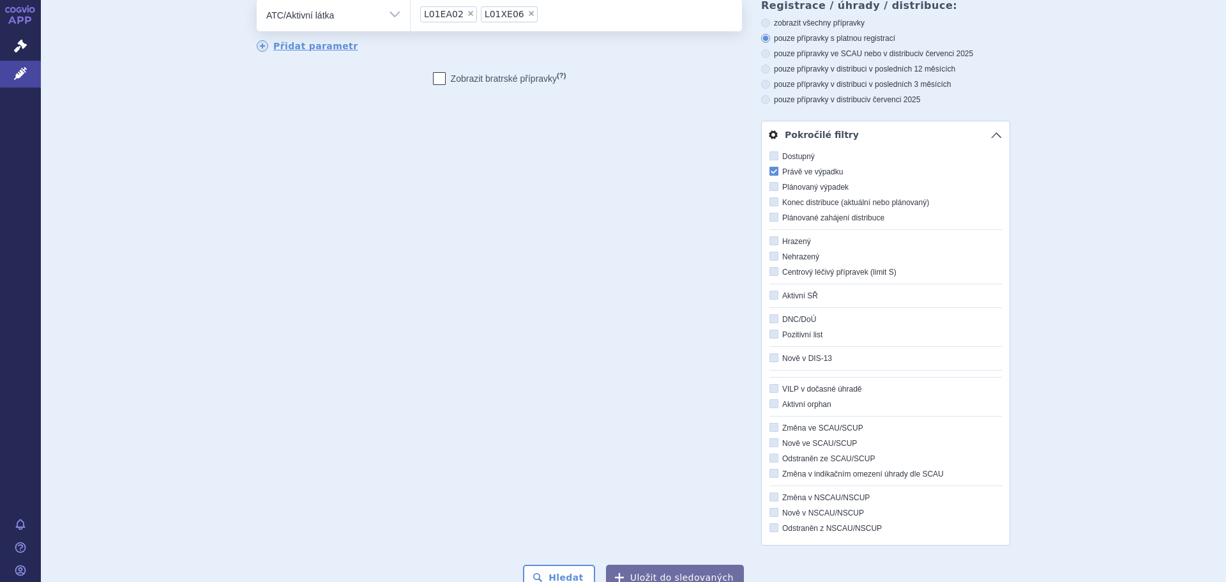
scroll to position [255, 0]
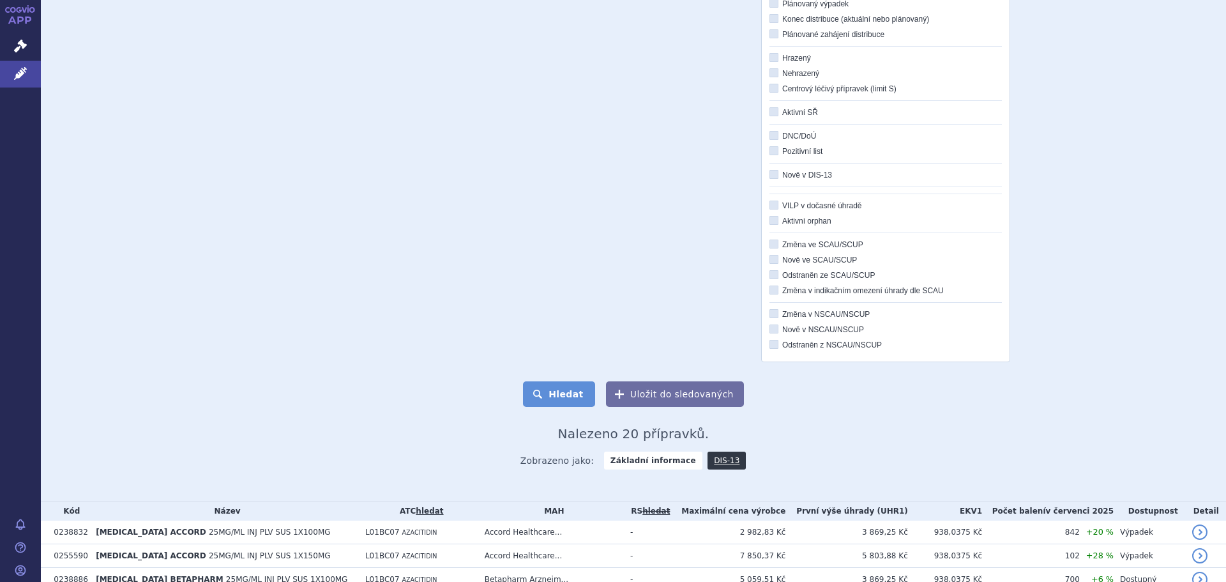
click at [554, 396] on button "Hledat" at bounding box center [559, 394] width 72 height 26
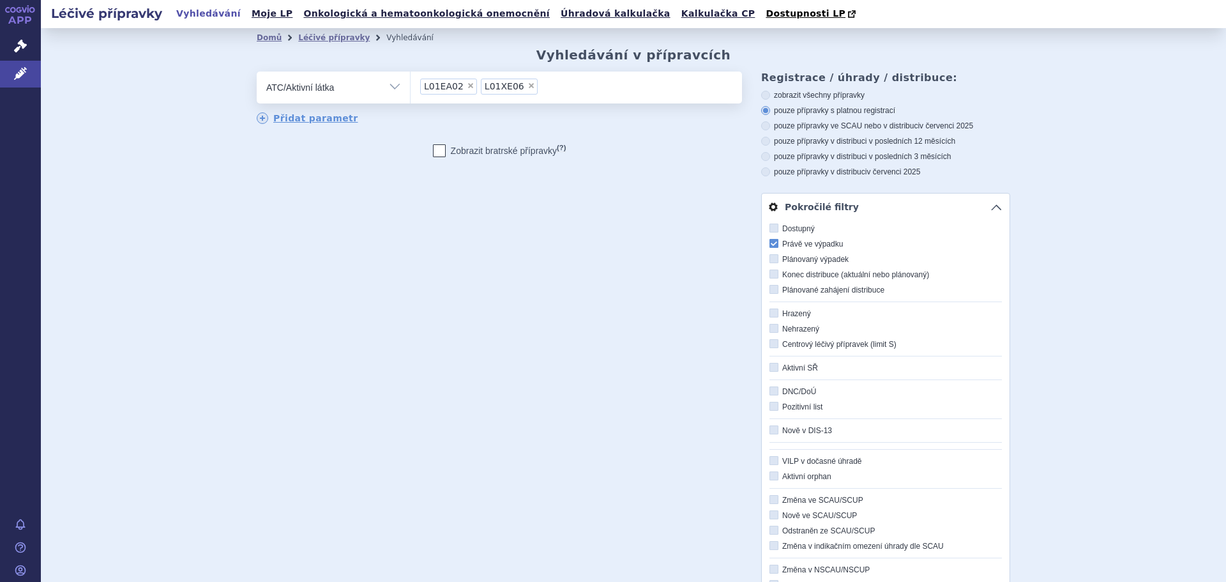
click at [467, 84] on span "×" at bounding box center [471, 86] width 8 height 8
click at [410, 84] on select "L01EA02 L01XE06" at bounding box center [410, 87] width 1 height 32
select select "L01XE06"
click at [467, 85] on span "×" at bounding box center [471, 86] width 8 height 8
click at [410, 85] on select "L01XE06" at bounding box center [410, 87] width 1 height 32
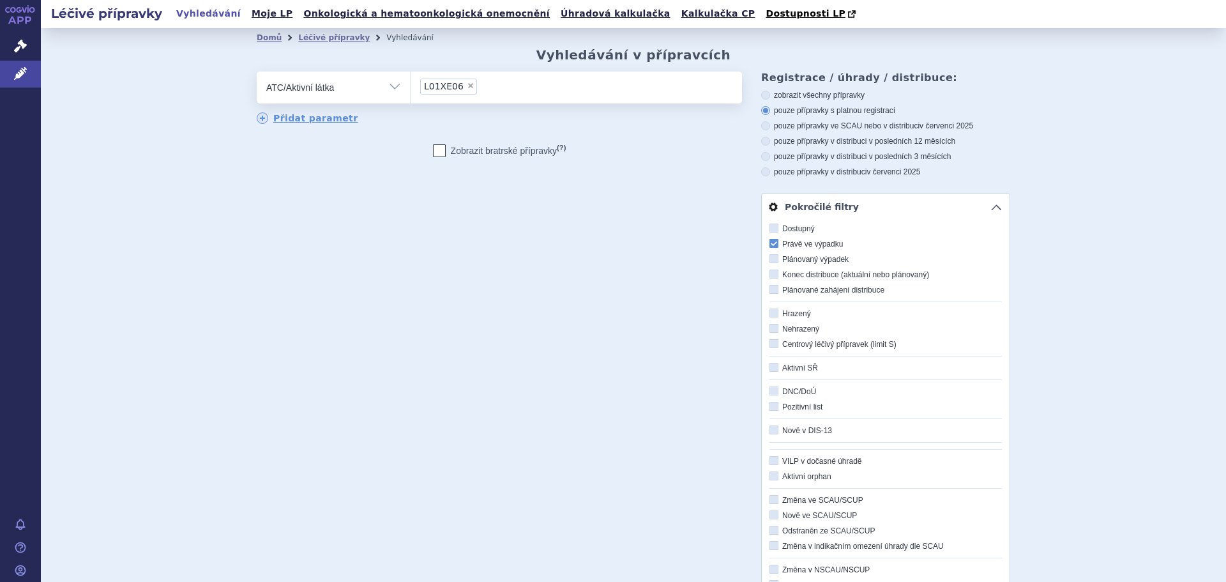
select select
click at [770, 245] on icon at bounding box center [773, 243] width 9 height 9
click at [771, 245] on input "Právě ve výpadku" at bounding box center [775, 244] width 8 height 8
checkbox input "false"
click at [615, 94] on ul at bounding box center [575, 85] width 331 height 27
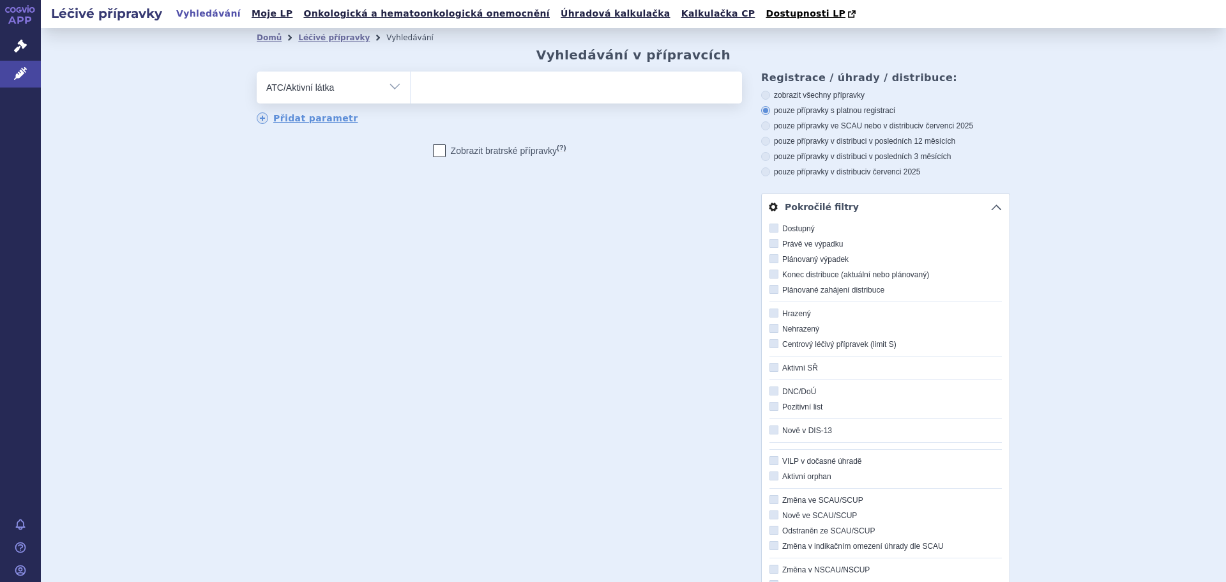
click at [410, 94] on select at bounding box center [410, 87] width 1 height 32
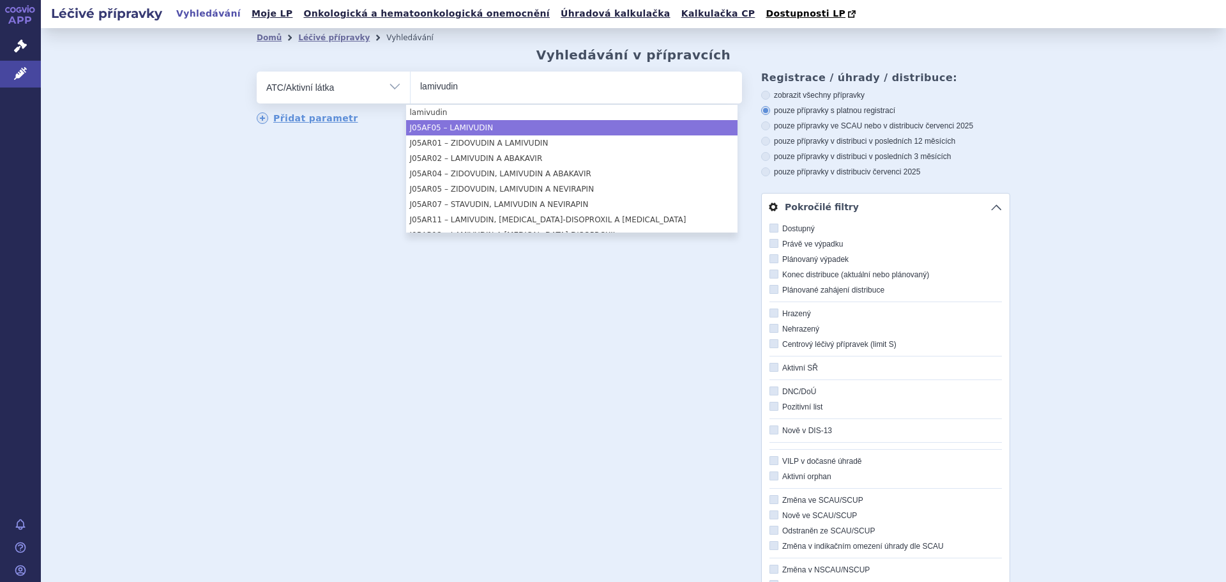
type input "lamivudin"
select select "J05AF05"
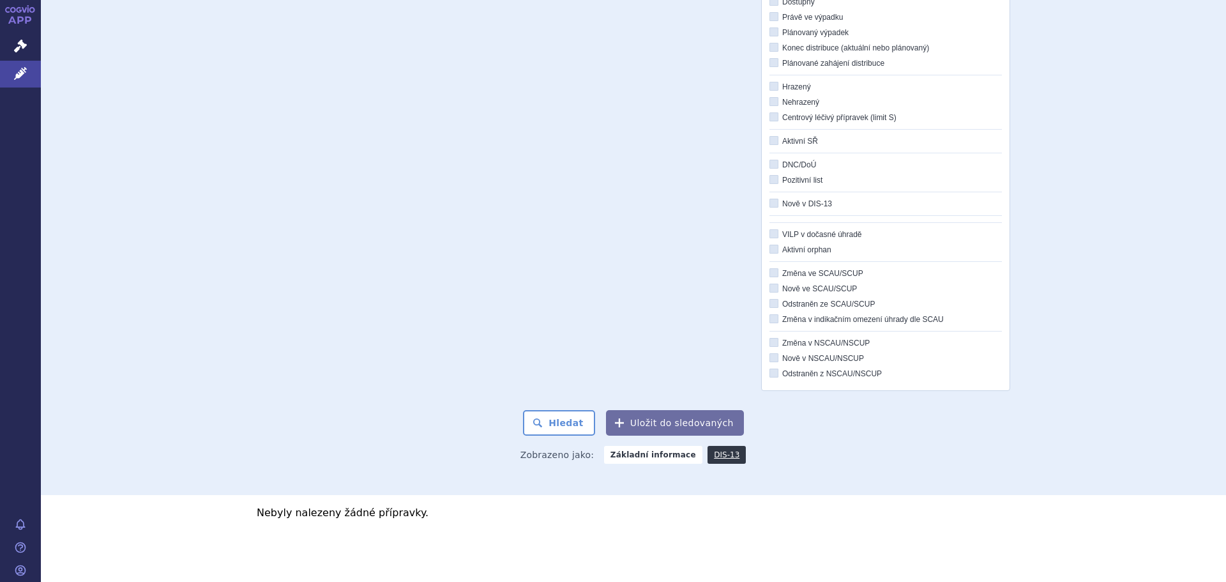
scroll to position [228, 0]
click at [552, 419] on button "Hledat" at bounding box center [559, 423] width 72 height 26
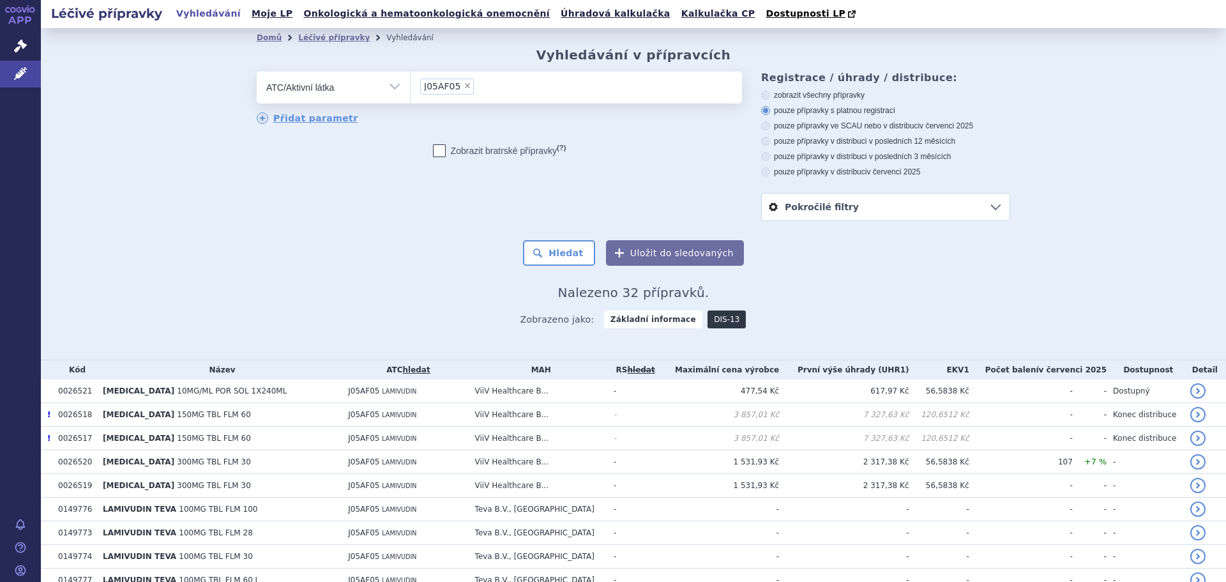
click at [712, 320] on link "DIS-13" at bounding box center [726, 319] width 38 height 18
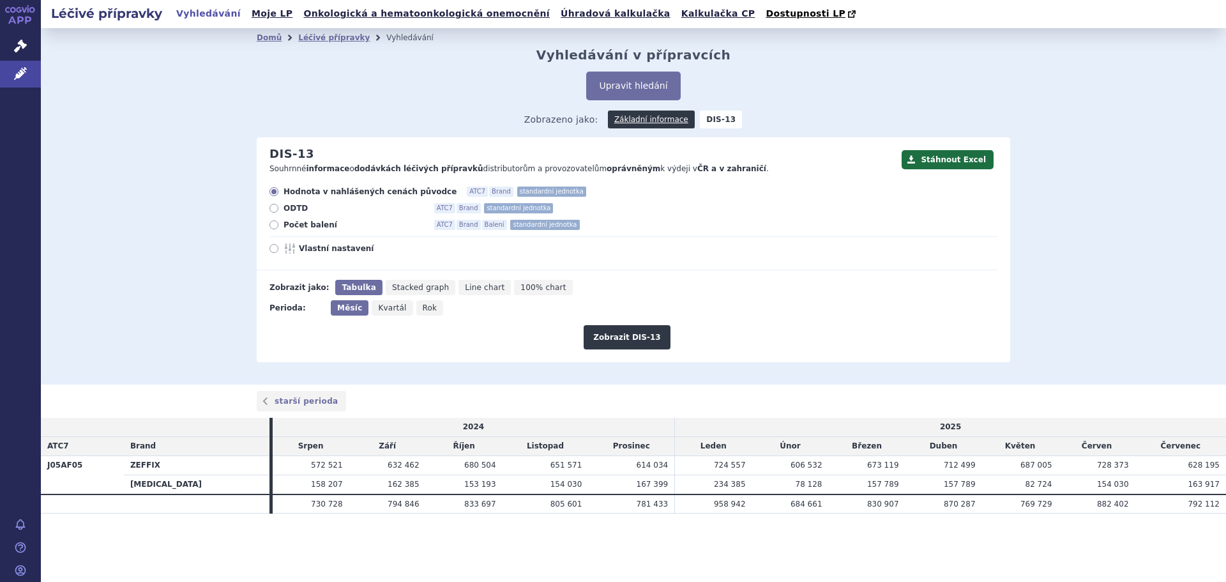
click at [290, 225] on span "Počet balení" at bounding box center [353, 225] width 140 height 10
click at [279, 225] on input "Počet balení ATC7 Brand Balení standardní jednotka" at bounding box center [275, 226] width 8 height 8
radio input "true"
click at [625, 338] on button "Zobrazit DIS-13" at bounding box center [626, 337] width 86 height 24
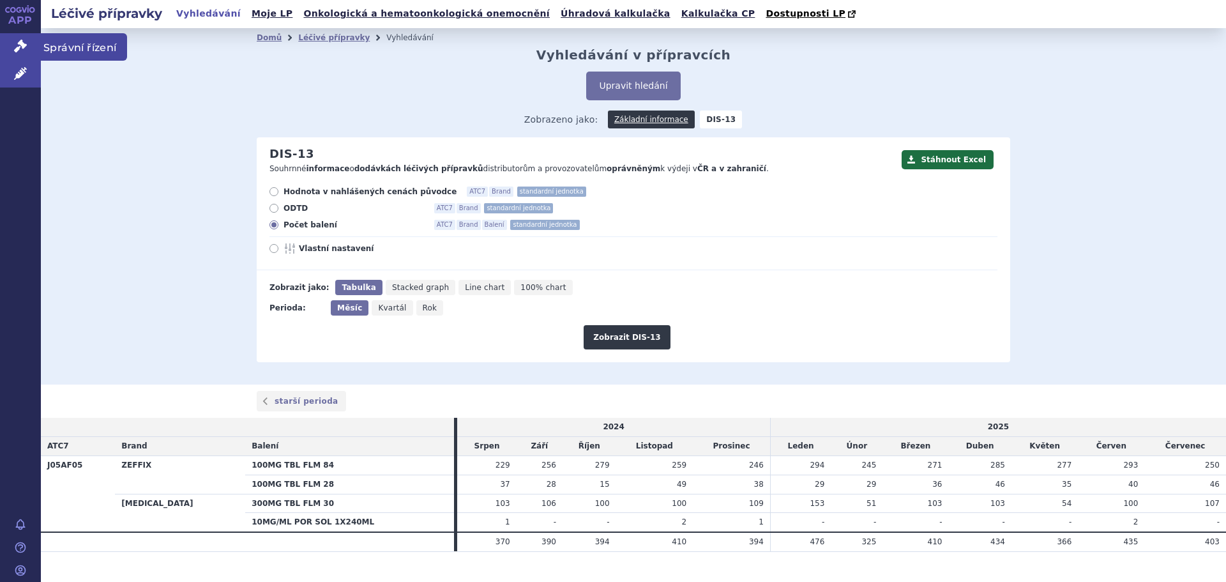
click at [13, 51] on link "Správní řízení" at bounding box center [20, 46] width 41 height 27
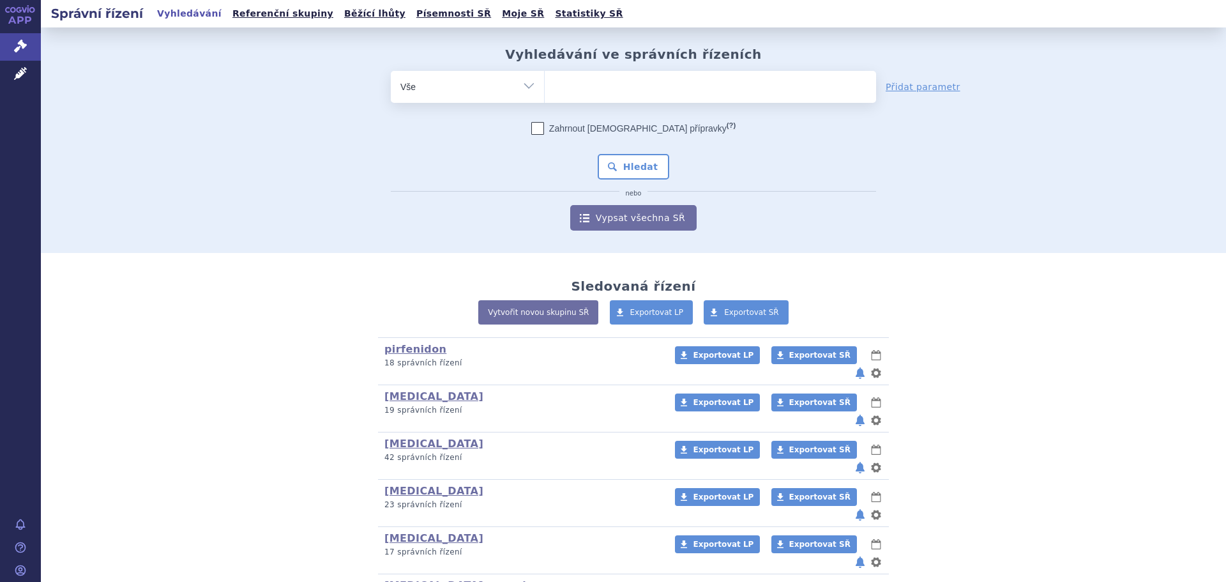
click at [527, 81] on select "Vše Spisová značka Typ SŘ Přípravek/SUKL kód Účastník/Držitel" at bounding box center [467, 85] width 153 height 29
select select "filter-product"
click at [391, 71] on select "Vše Spisová značka Typ SŘ Přípravek/SUKL kód Účastník/Držitel" at bounding box center [467, 85] width 153 height 29
click at [585, 84] on ul at bounding box center [710, 84] width 331 height 27
click at [545, 84] on select at bounding box center [544, 86] width 1 height 32
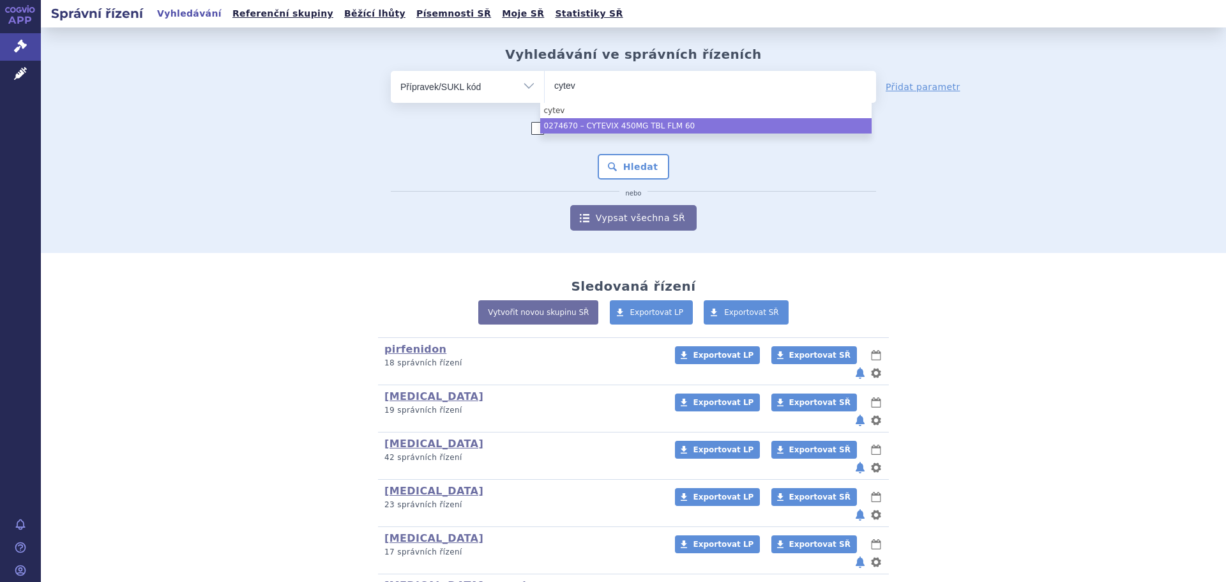
type input "cytev"
select select "b0686dfe-9f4f-4ac5-a6a1-37855806ed30"
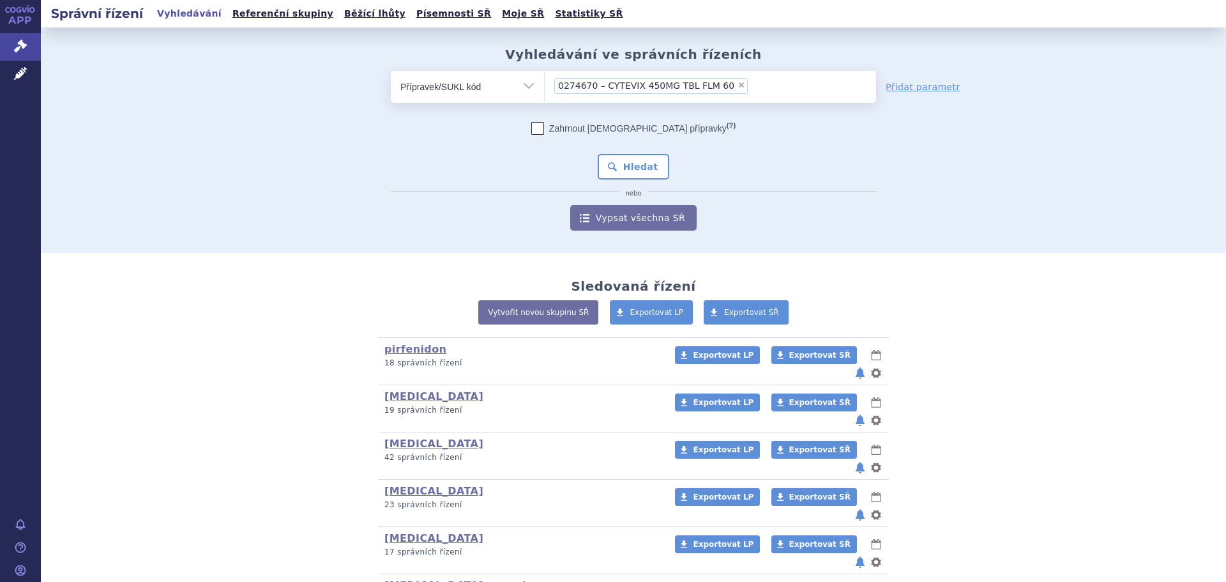
click at [638, 191] on icon "nebo" at bounding box center [633, 194] width 29 height 8
drag, startPoint x: 635, startPoint y: 170, endPoint x: 807, endPoint y: 141, distance: 174.1
click at [635, 169] on button "Hledat" at bounding box center [634, 167] width 72 height 26
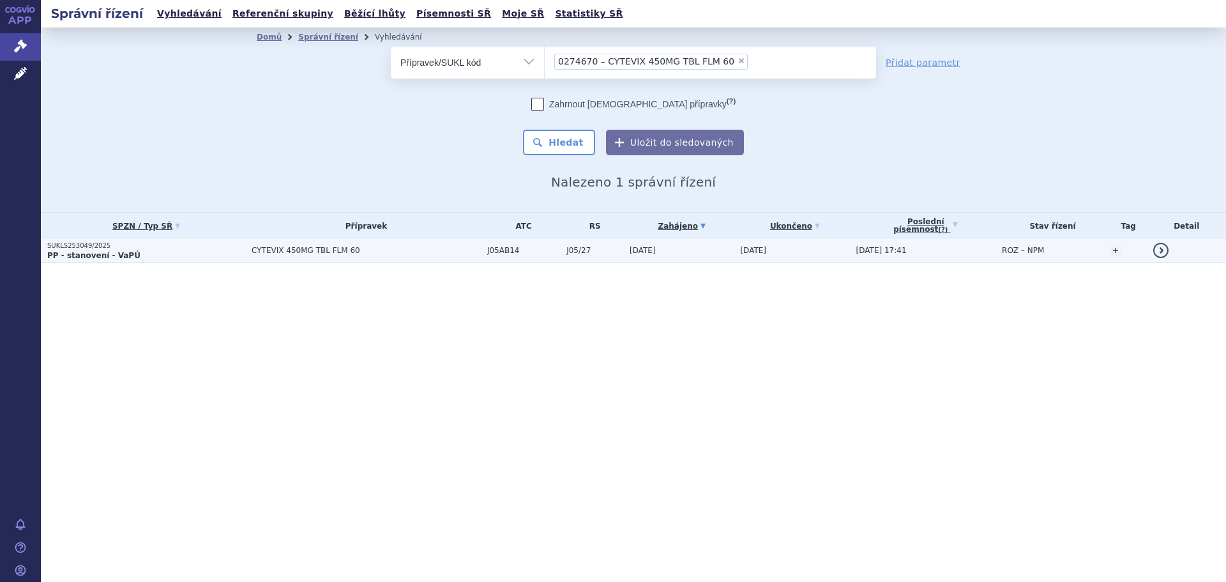
click at [105, 247] on p "SUKLS253049/2025" at bounding box center [146, 245] width 198 height 9
